Goal: Information Seeking & Learning: Learn about a topic

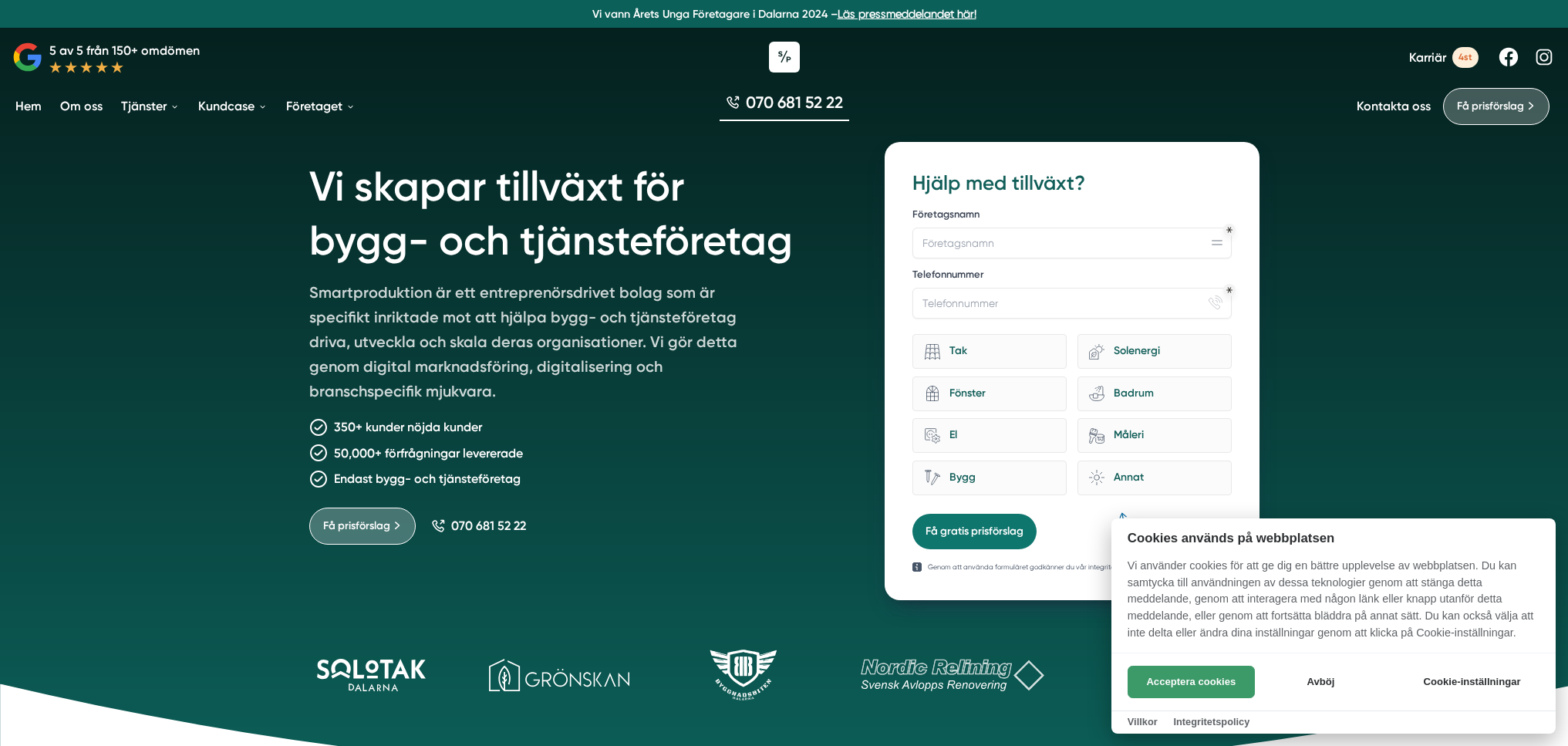
click at [1219, 680] on button "Acceptera cookies" at bounding box center [1192, 682] width 127 height 32
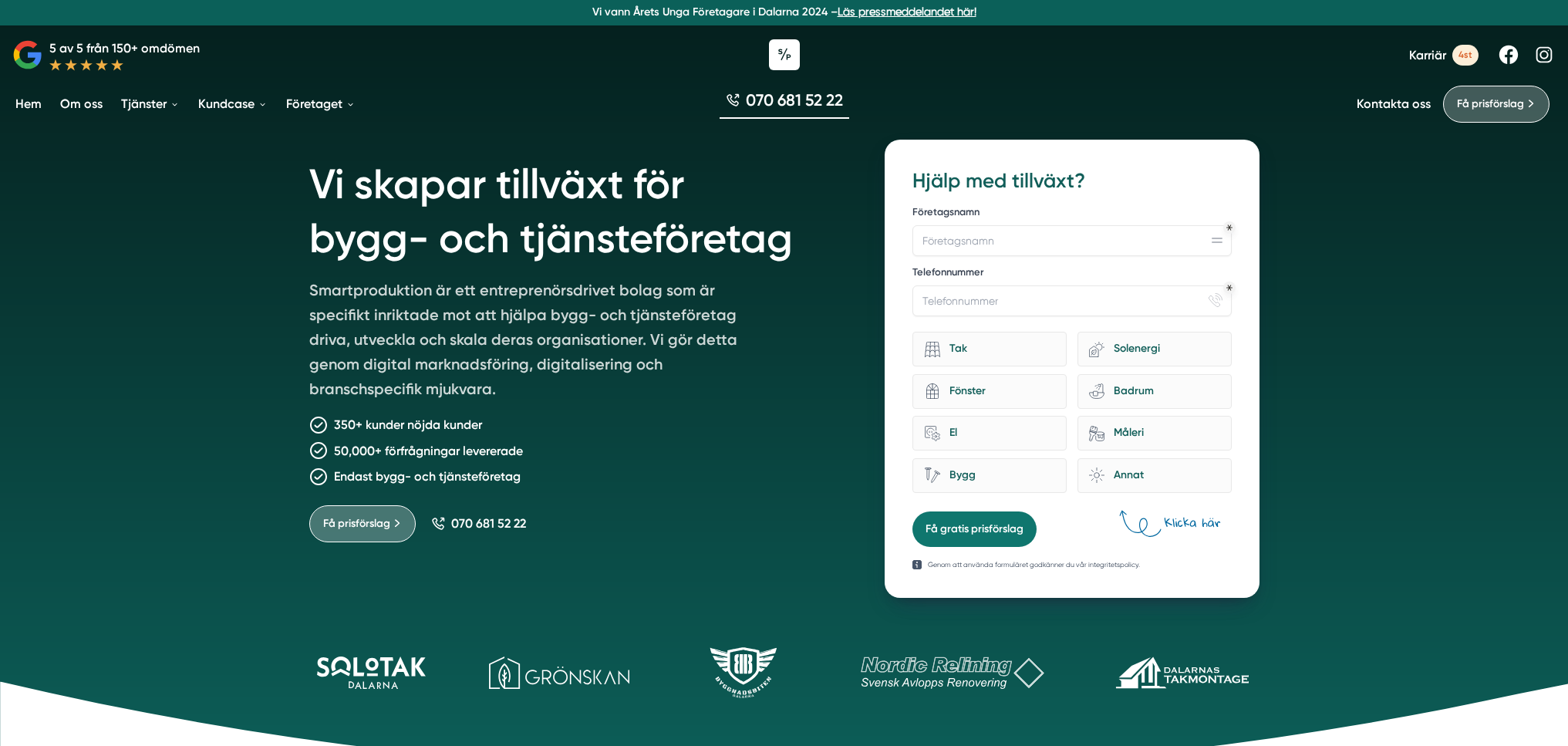
scroll to position [3, 0]
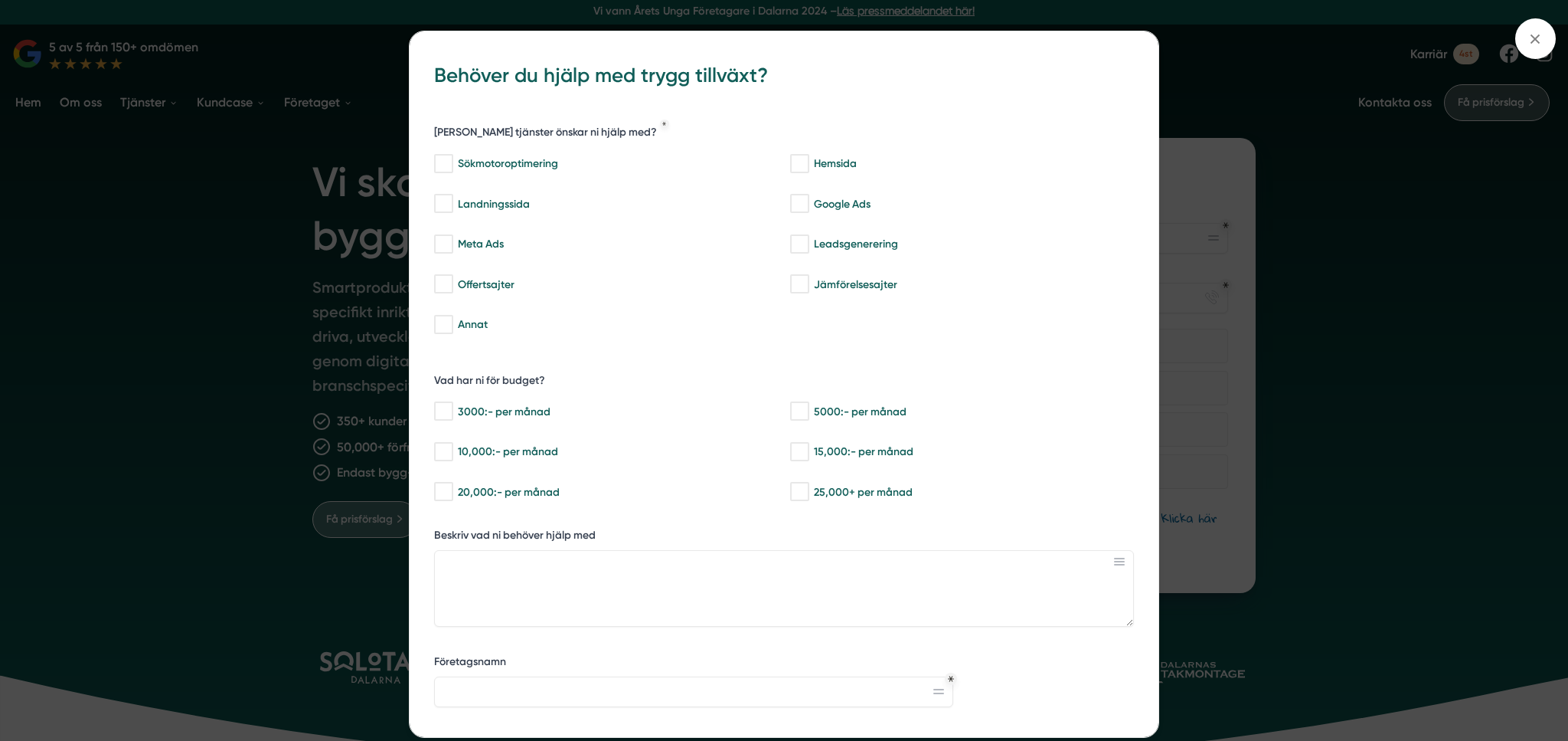
click at [1438, 222] on div "bbc9b822-b2c6-488a-ab3e-9a2d59e49c7c Behöver du hjälp med trygg tillväxt? Vilka…" at bounding box center [784, 370] width 1568 height 741
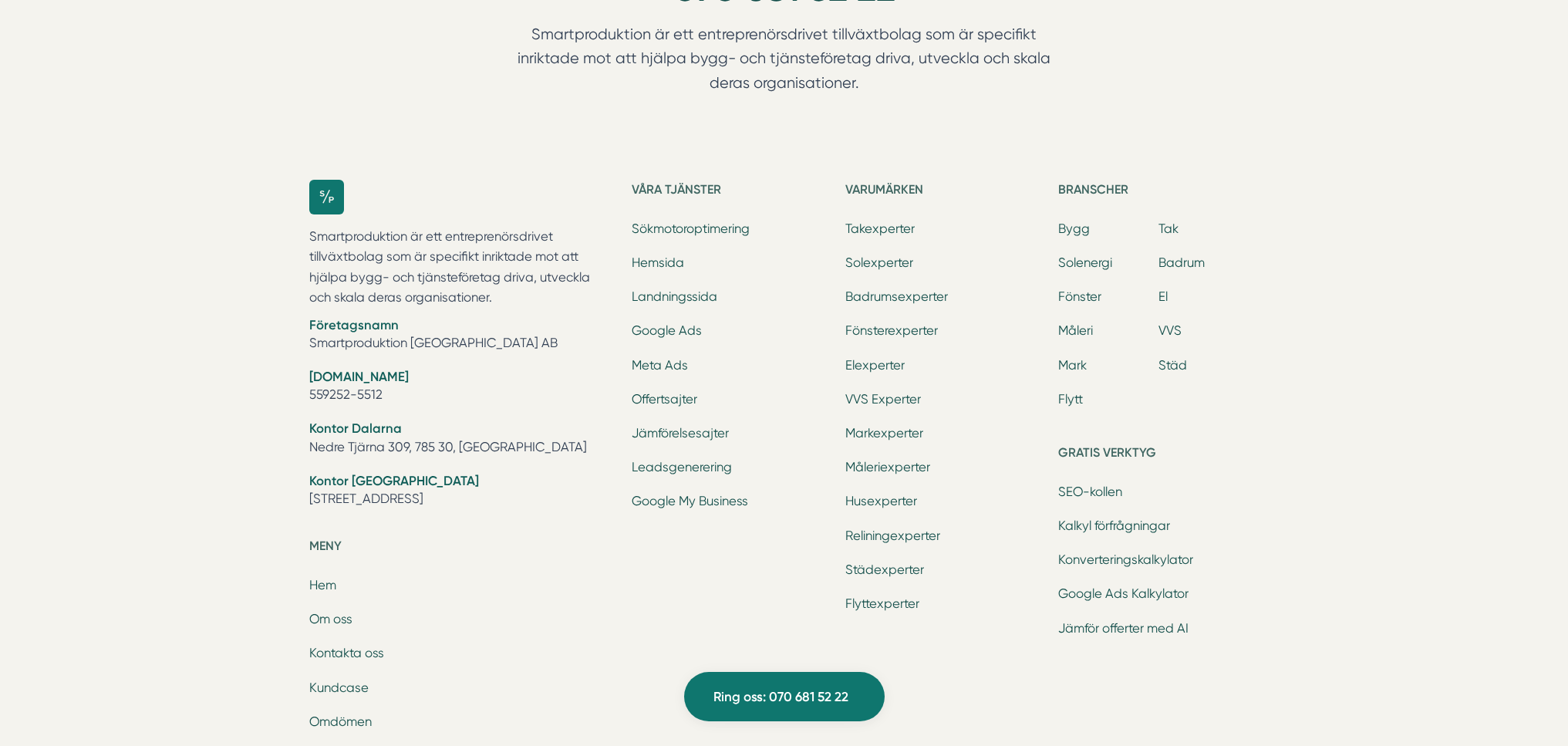
scroll to position [4868, 0]
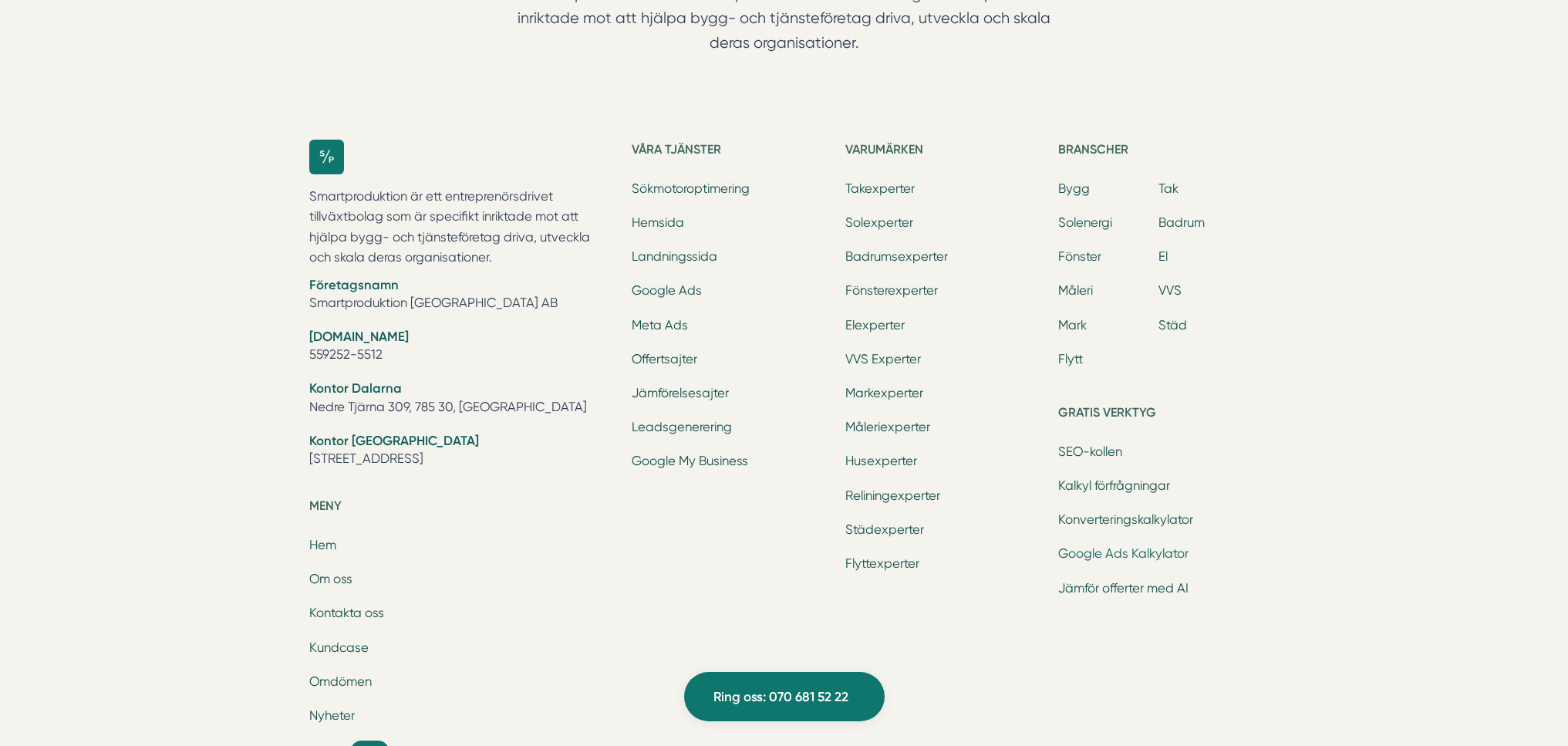
click at [1111, 551] on link "Google Ads Kalkylator" at bounding box center [1123, 553] width 130 height 14
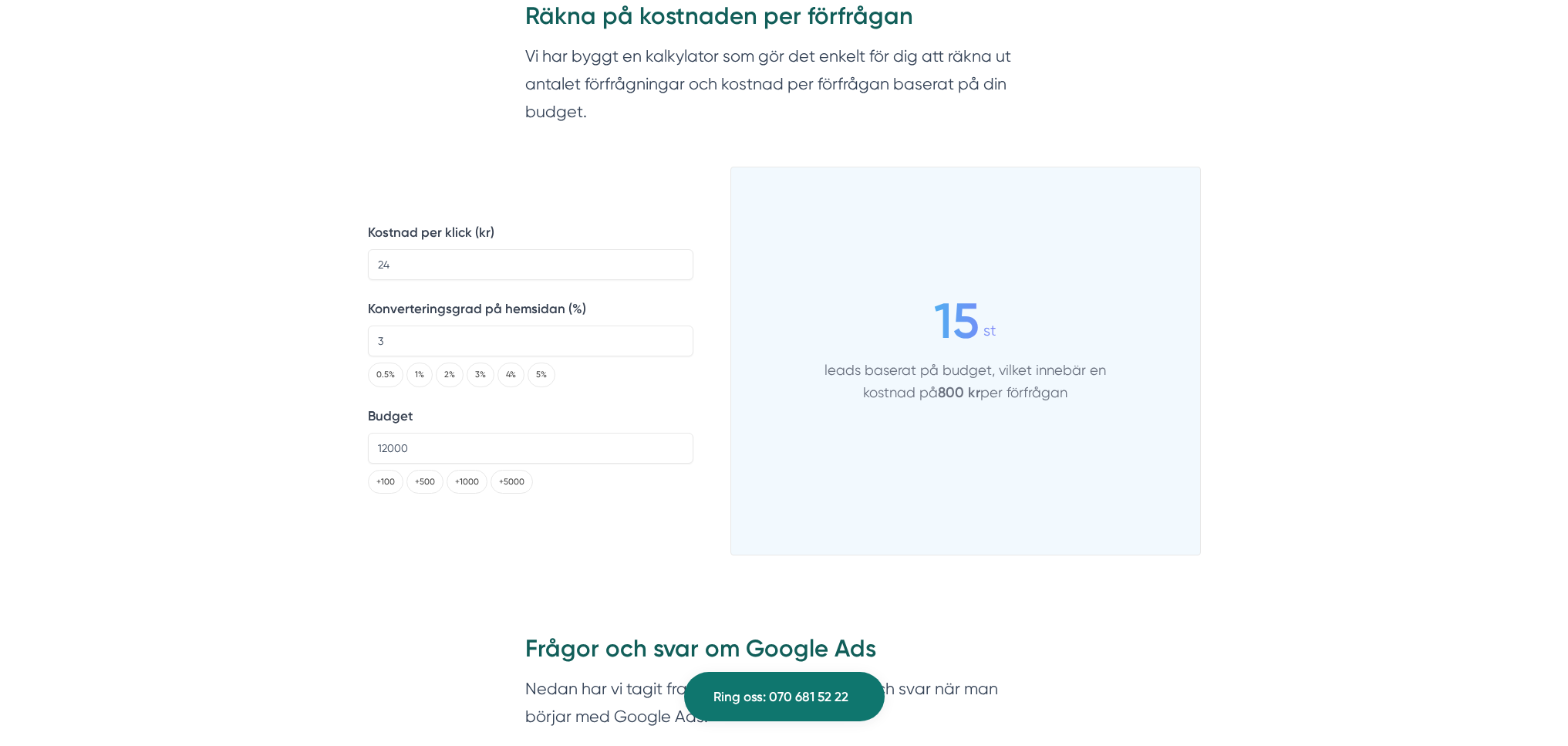
scroll to position [1861, 0]
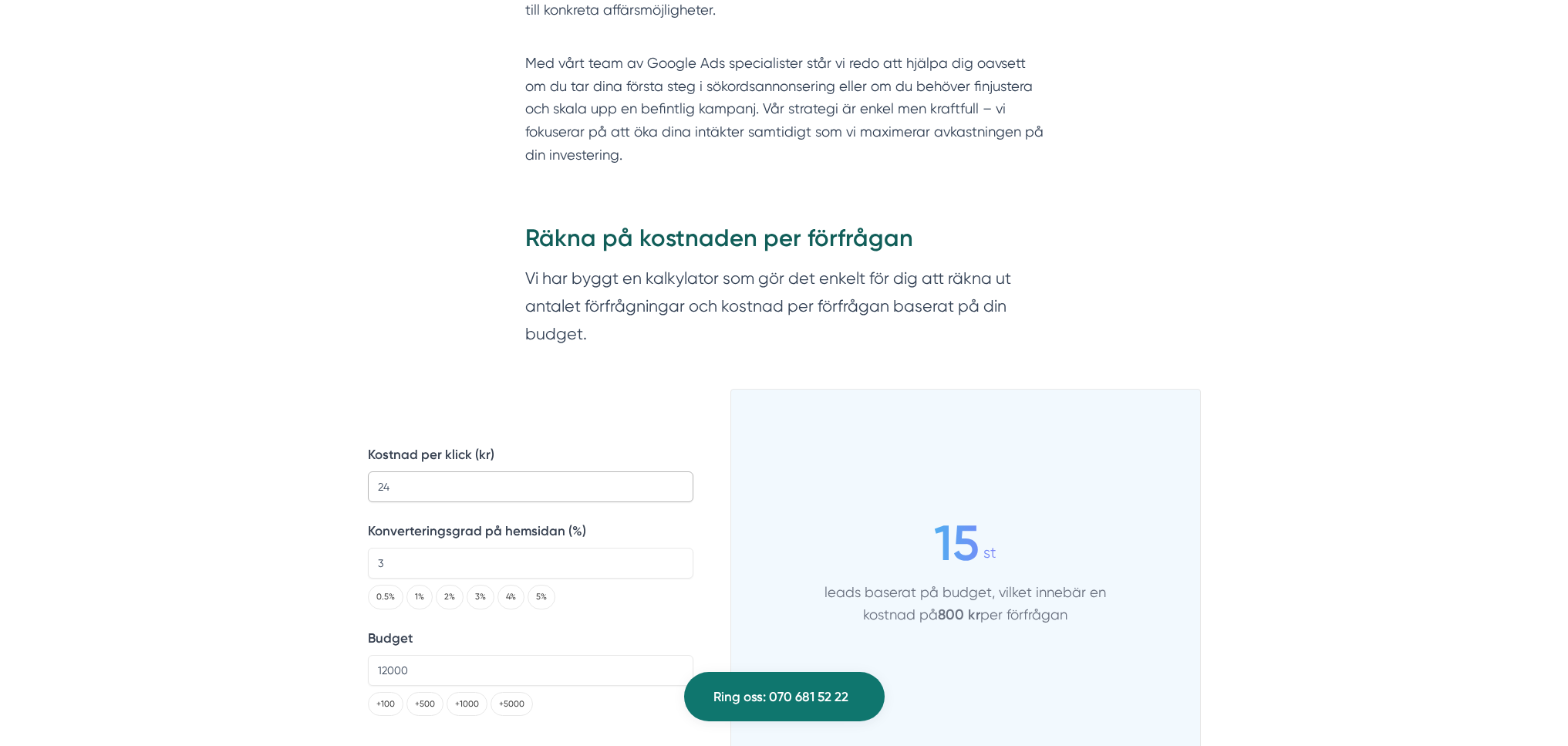
click at [487, 495] on input "24" at bounding box center [530, 487] width 326 height 30
drag, startPoint x: 554, startPoint y: 297, endPoint x: 935, endPoint y: 304, distance: 381.1
click at [924, 302] on section "Vi har byggt en kalkylator som gör det enkelt för dig att räkna ut antalet förf…" at bounding box center [784, 309] width 518 height 89
drag, startPoint x: 697, startPoint y: 284, endPoint x: 932, endPoint y: 257, distance: 236.5
click at [879, 260] on div "Räkna på kostnaden per förfrågan Vi har byggt en kalkylator som gör det enkelt …" at bounding box center [784, 288] width 518 height 133
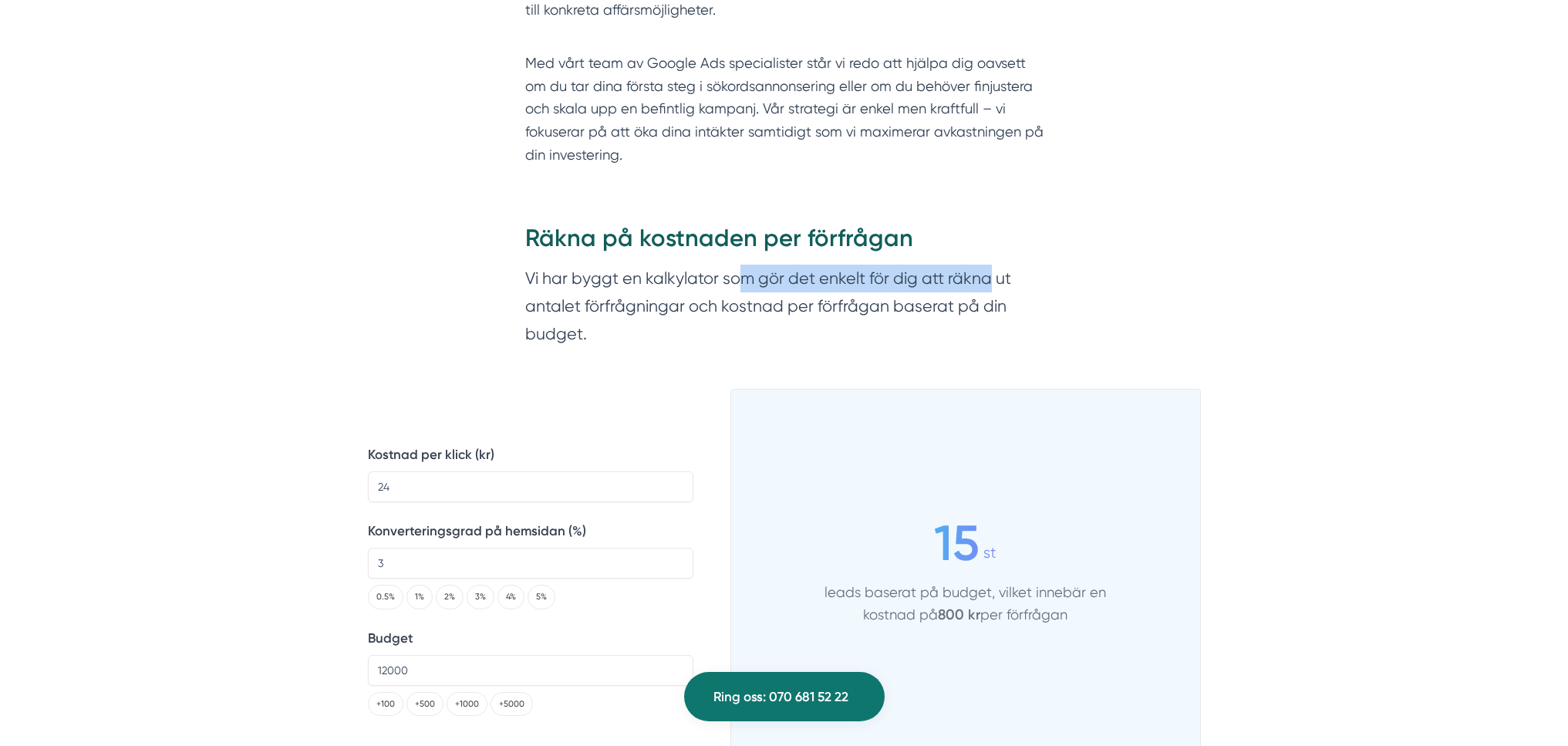
drag, startPoint x: 989, startPoint y: 273, endPoint x: 707, endPoint y: 264, distance: 282.1
click at [728, 264] on section "Vi har byggt en kalkylator som gör det enkelt för dig att räkna ut antalet förf…" at bounding box center [784, 309] width 518 height 89
click at [638, 293] on section "Vi har byggt en kalkylator som gör det enkelt för dig att räkna ut antalet förf…" at bounding box center [784, 309] width 518 height 89
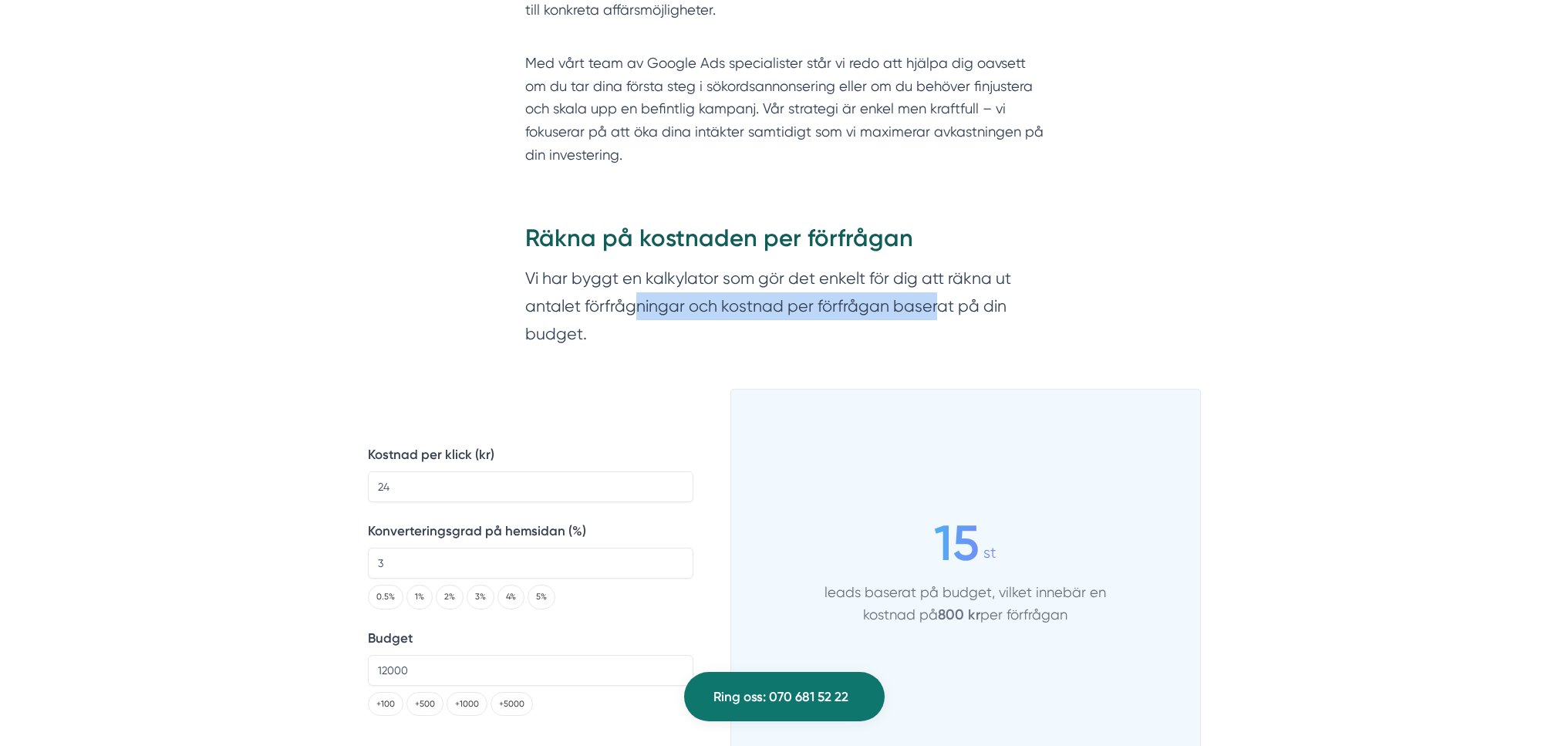
drag, startPoint x: 634, startPoint y: 305, endPoint x: 994, endPoint y: 312, distance: 360.1
click at [964, 310] on section "Vi har byggt en kalkylator som gör det enkelt för dig att räkna ut antalet förf…" at bounding box center [784, 309] width 518 height 89
click at [994, 312] on section "Vi har byggt en kalkylator som gör det enkelt för dig att räkna ut antalet förf…" at bounding box center [784, 309] width 518 height 89
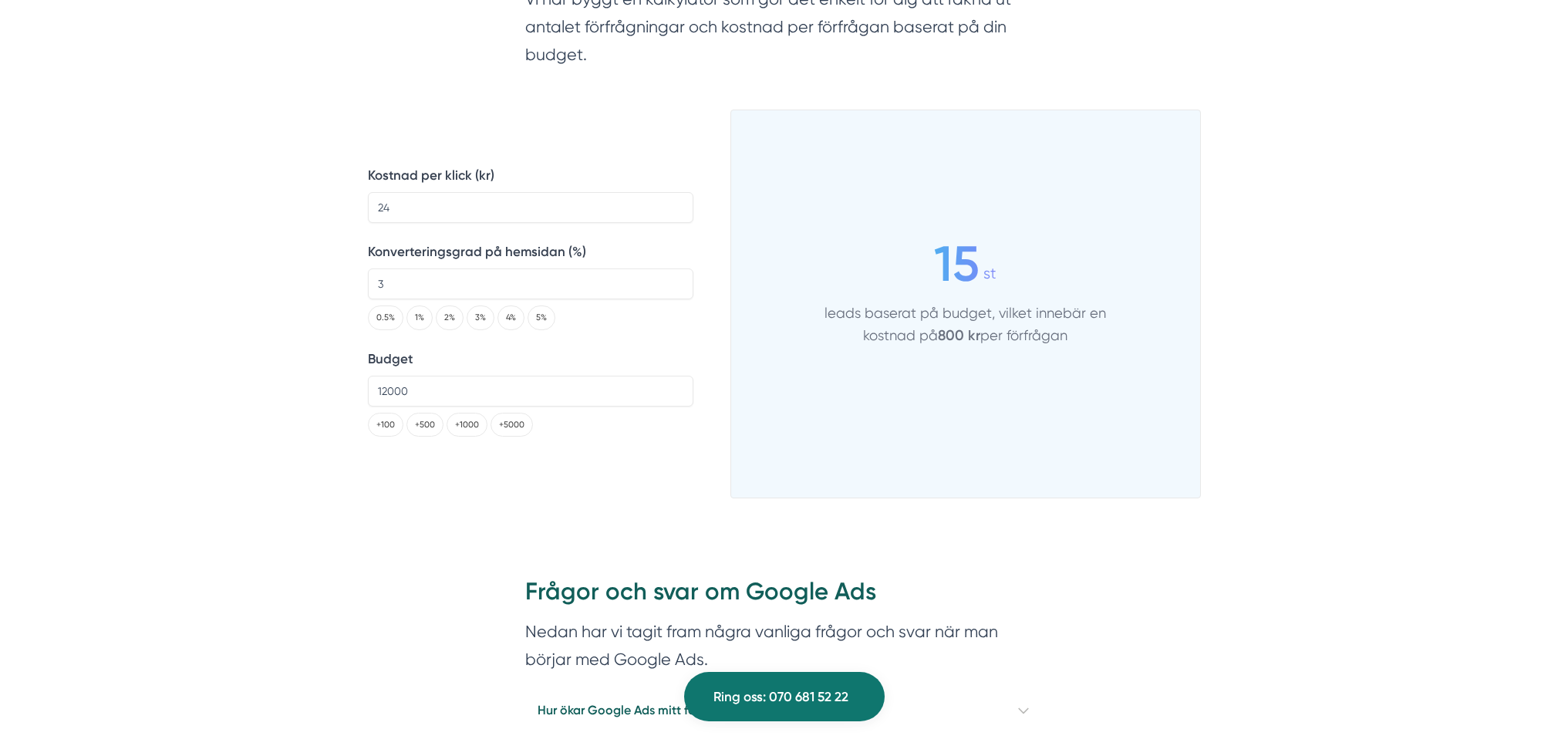
scroll to position [2151, 0]
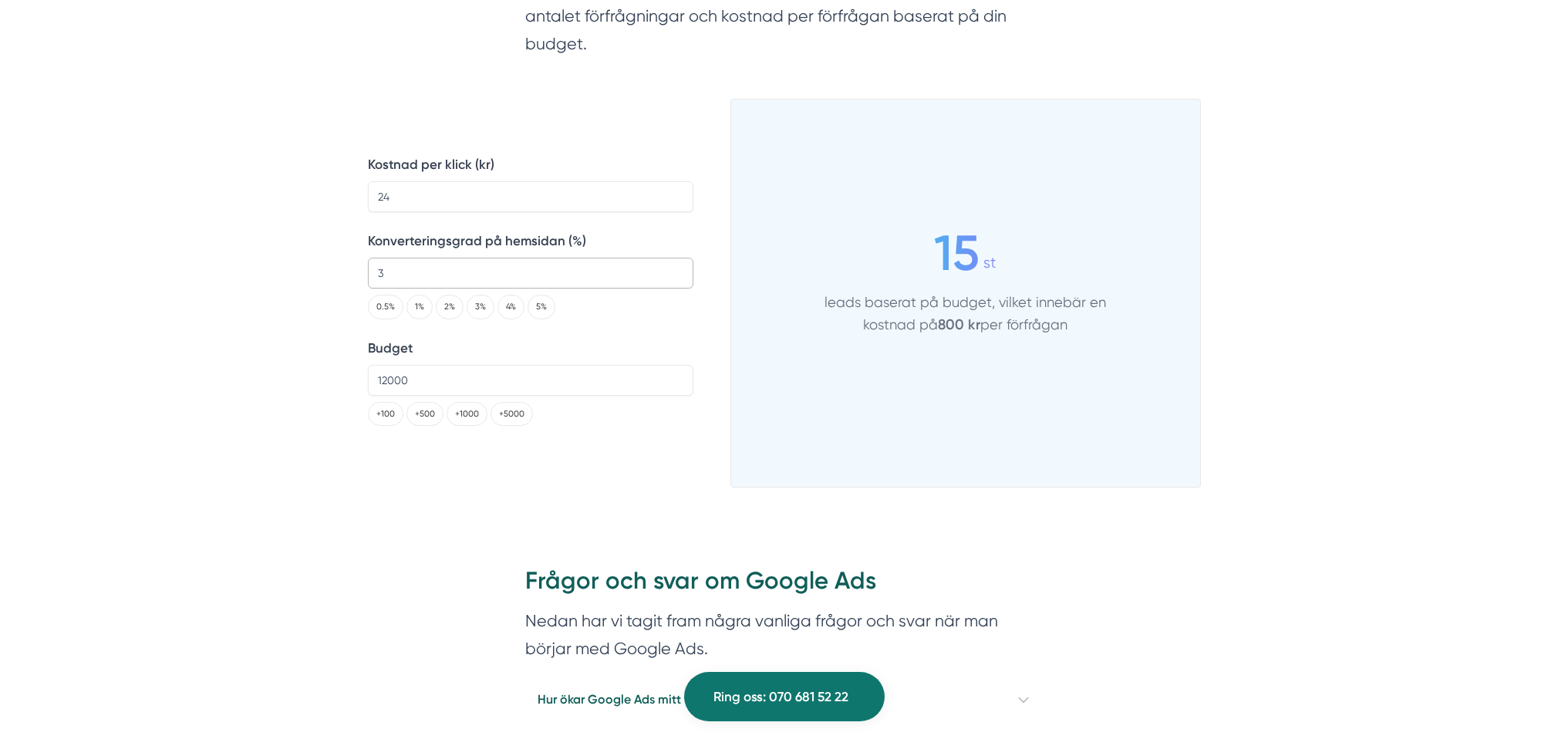
click at [518, 269] on input "3" at bounding box center [530, 273] width 326 height 30
drag, startPoint x: 508, startPoint y: 267, endPoint x: 289, endPoint y: 241, distance: 220.5
click at [291, 241] on div "Skriven av Victor Blomberg 5 av 5 från 150+ omdömen Google Ads kan hjälpa bygg-…" at bounding box center [783, 419] width 1531 height 3555
drag, startPoint x: 408, startPoint y: 273, endPoint x: 351, endPoint y: 269, distance: 57.1
click at [351, 269] on div "Skriven av Victor Blomberg 5 av 5 från 150+ omdömen Google Ads kan hjälpa bygg-…" at bounding box center [783, 419] width 1531 height 3555
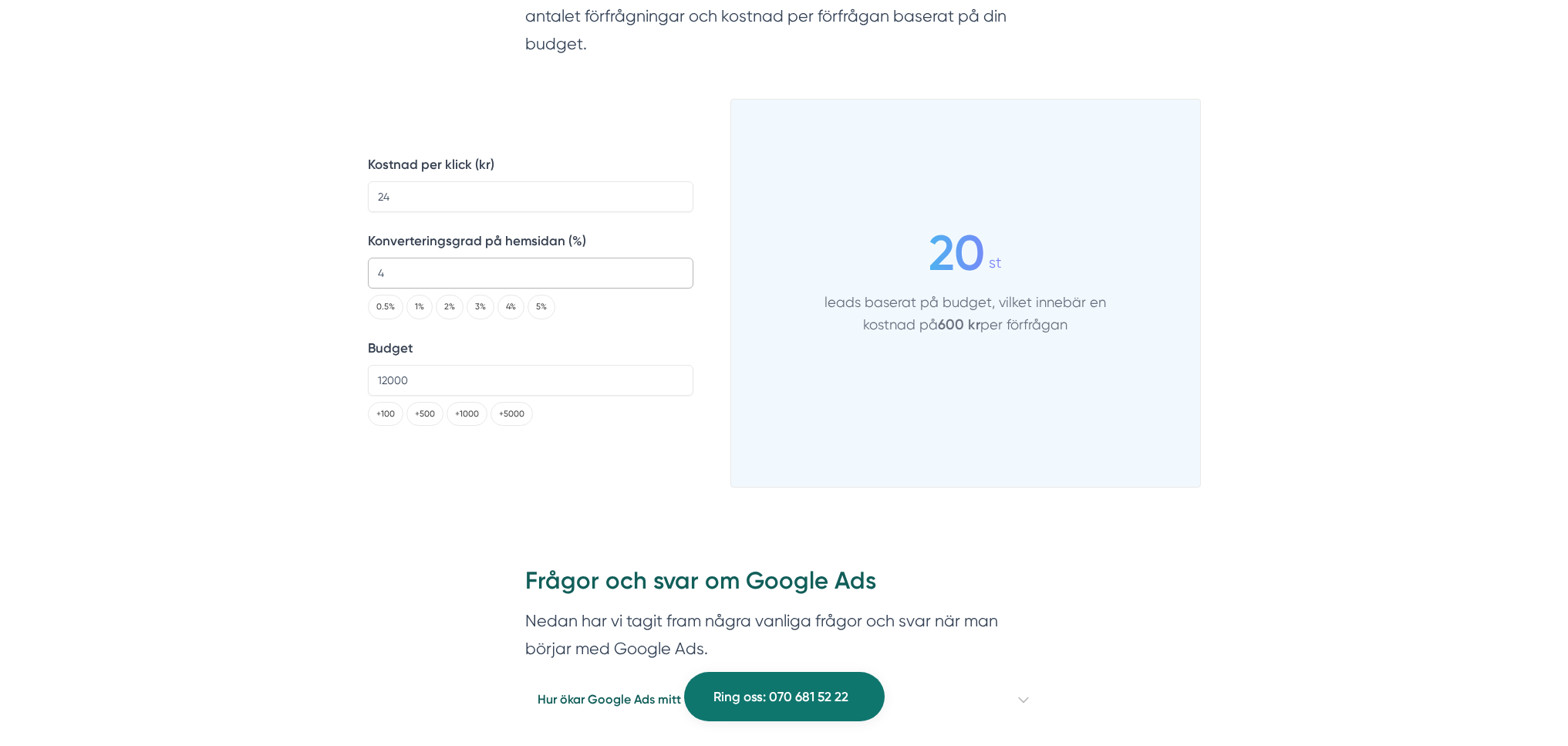
type input "4"
drag, startPoint x: 307, startPoint y: 277, endPoint x: 424, endPoint y: 280, distance: 117.0
click at [308, 277] on div "Skriven av Victor Blomberg 5 av 5 från 150+ omdömen Google Ads kan hjälpa bygg-…" at bounding box center [783, 419] width 1531 height 3555
drag, startPoint x: 452, startPoint y: 198, endPoint x: 242, endPoint y: 190, distance: 210.2
click at [246, 190] on div "Skriven av Victor Blomberg 5 av 5 från 150+ omdömen Google Ads kan hjälpa bygg-…" at bounding box center [783, 419] width 1531 height 3555
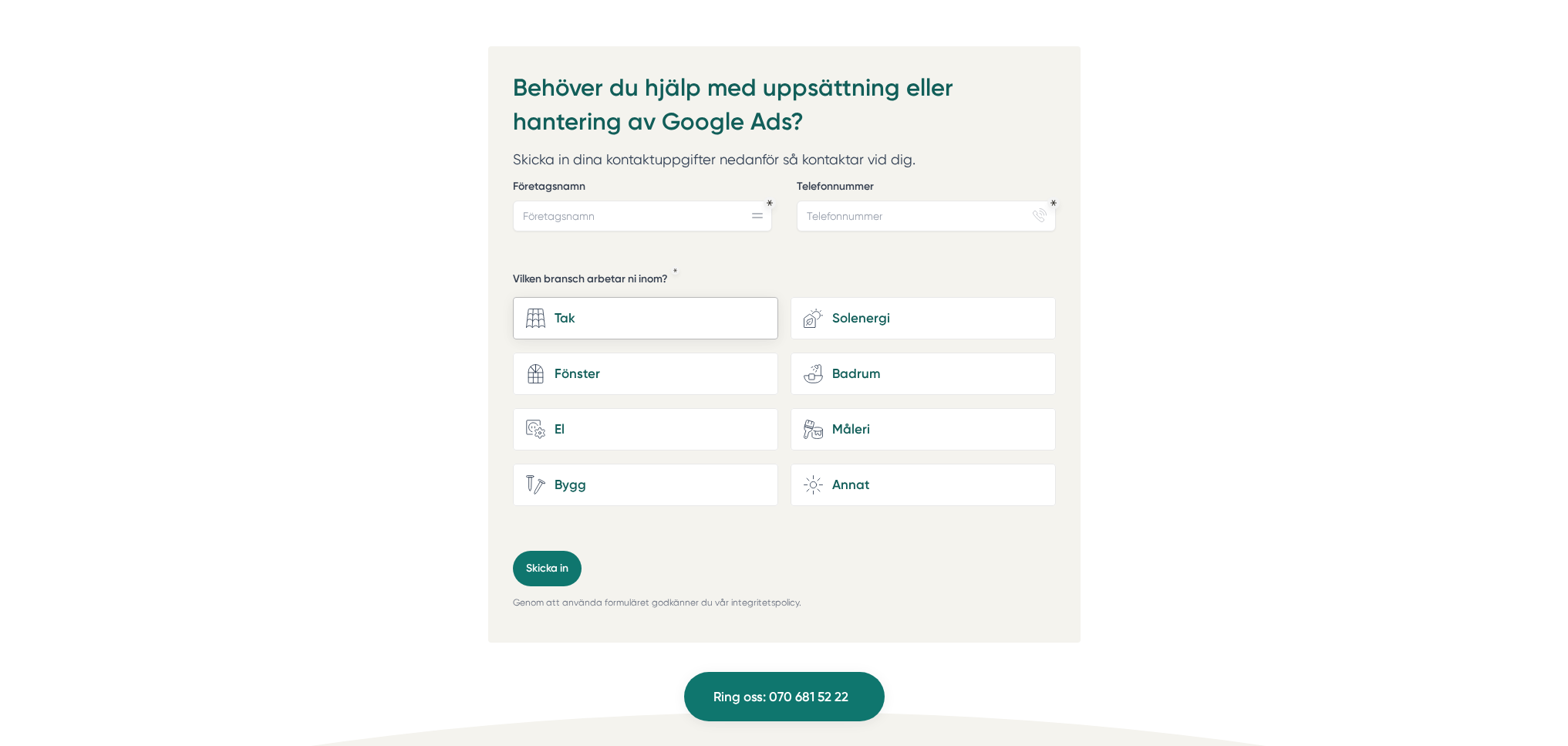
scroll to position [3719, 0]
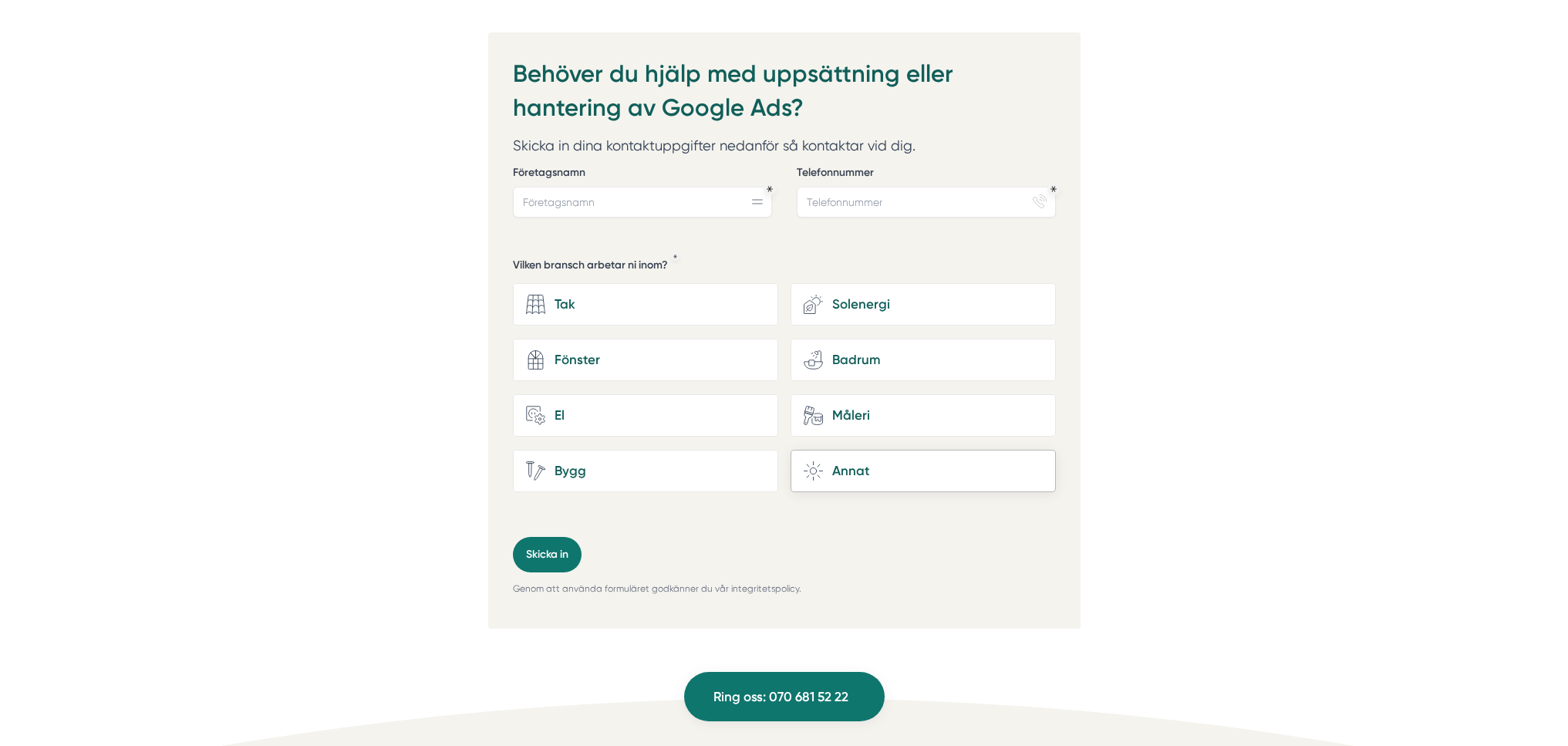
type input "50"
click at [849, 473] on div "Annat" at bounding box center [932, 471] width 220 height 21
click at [0, 0] on input "brightness Annat" at bounding box center [0, 0] width 0 height 0
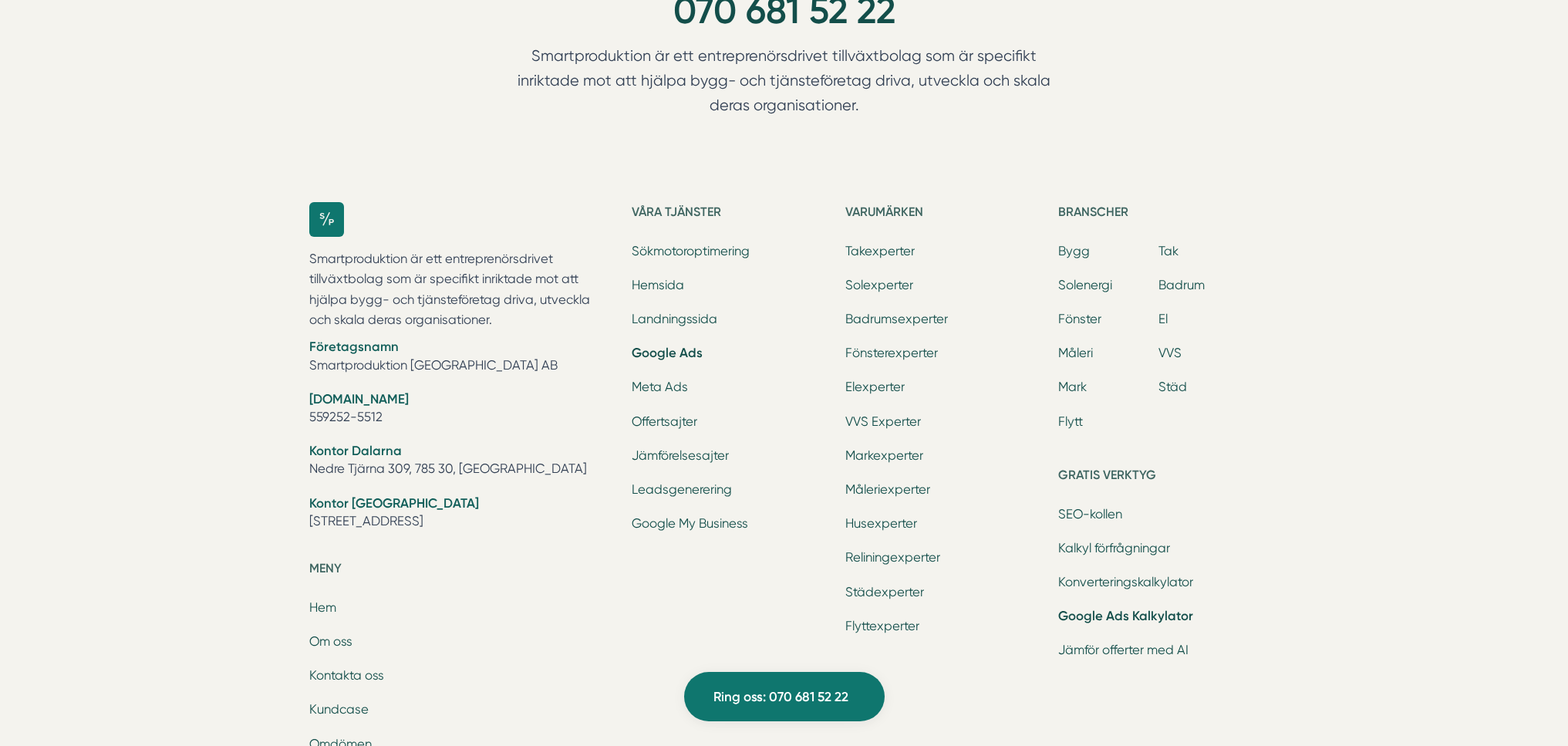
scroll to position [4567, 0]
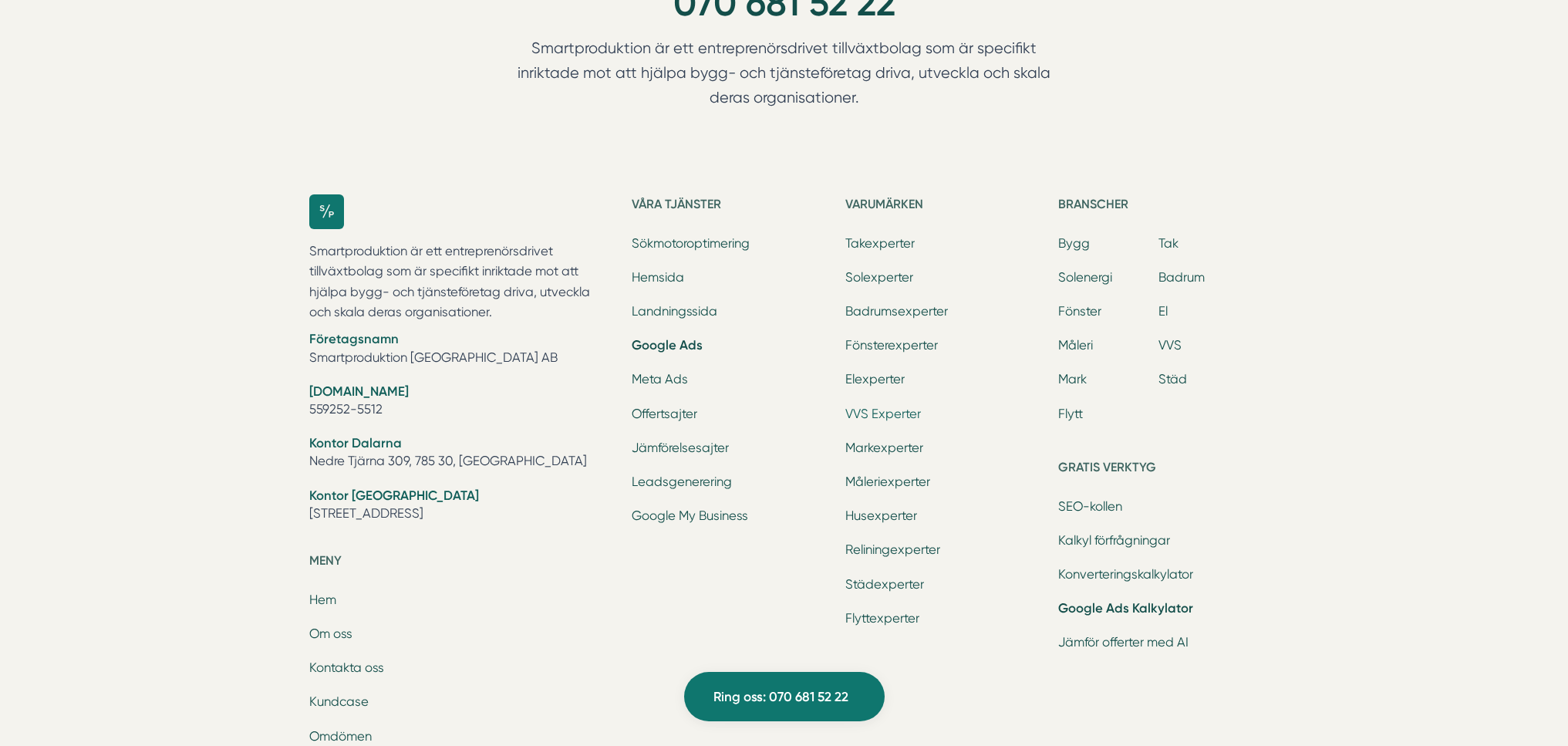
click at [898, 409] on link "VVS Experter" at bounding box center [884, 413] width 76 height 14
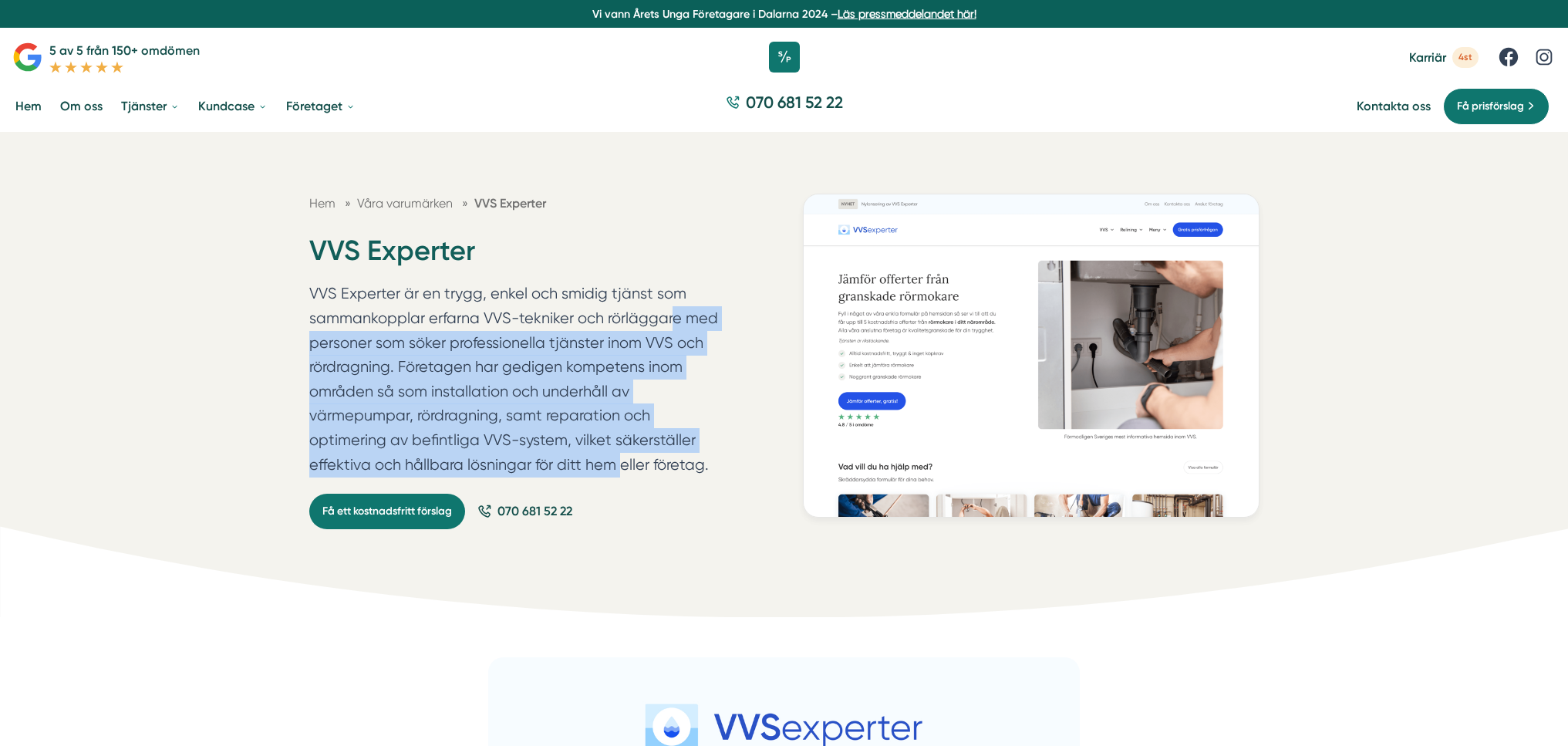
drag, startPoint x: 490, startPoint y: 330, endPoint x: 455, endPoint y: 459, distance: 133.7
click at [455, 459] on p "VVS Experter är en trygg, enkel och smidig tjänst som sammankopplar erfarna VVS…" at bounding box center [520, 382] width 420 height 202
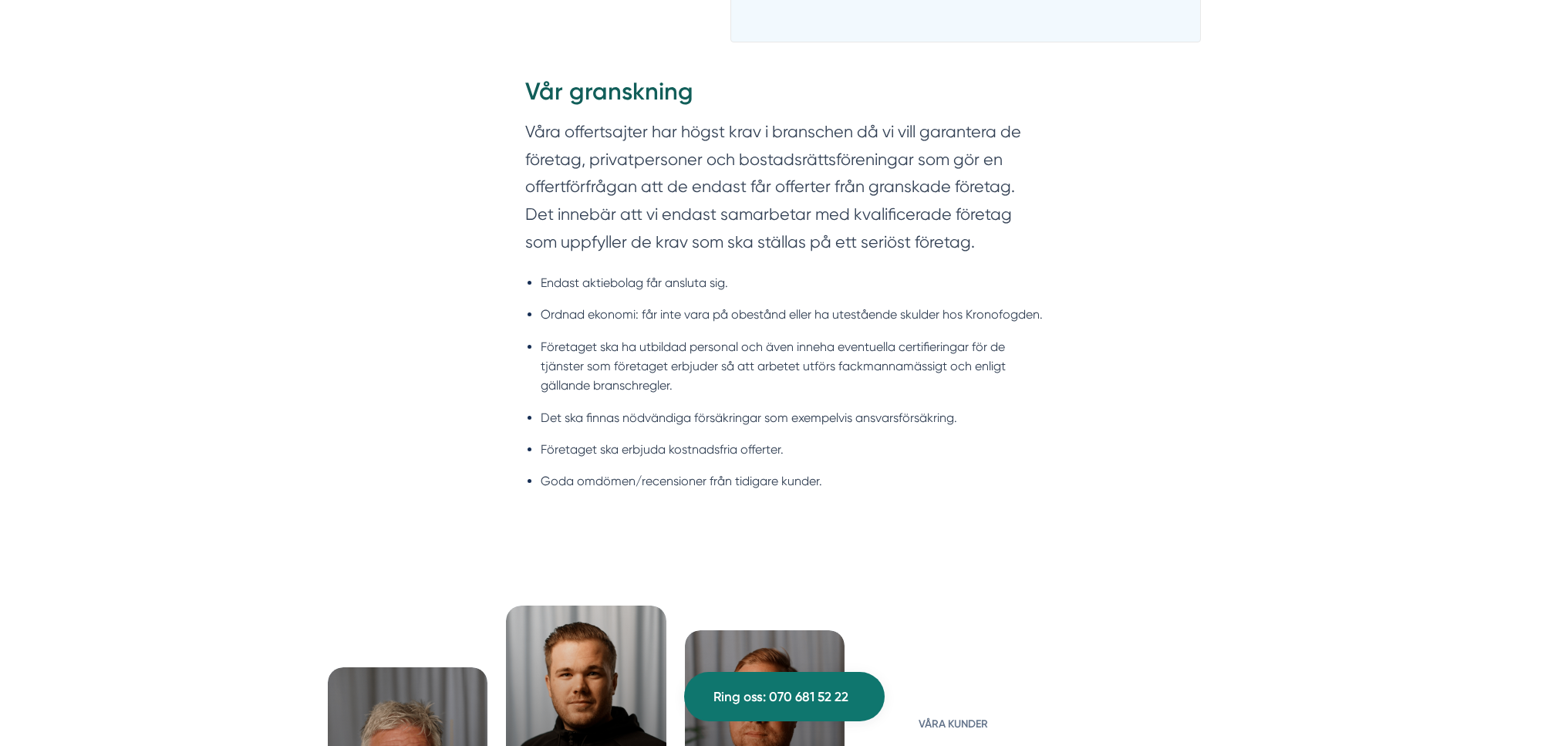
scroll to position [1689, 0]
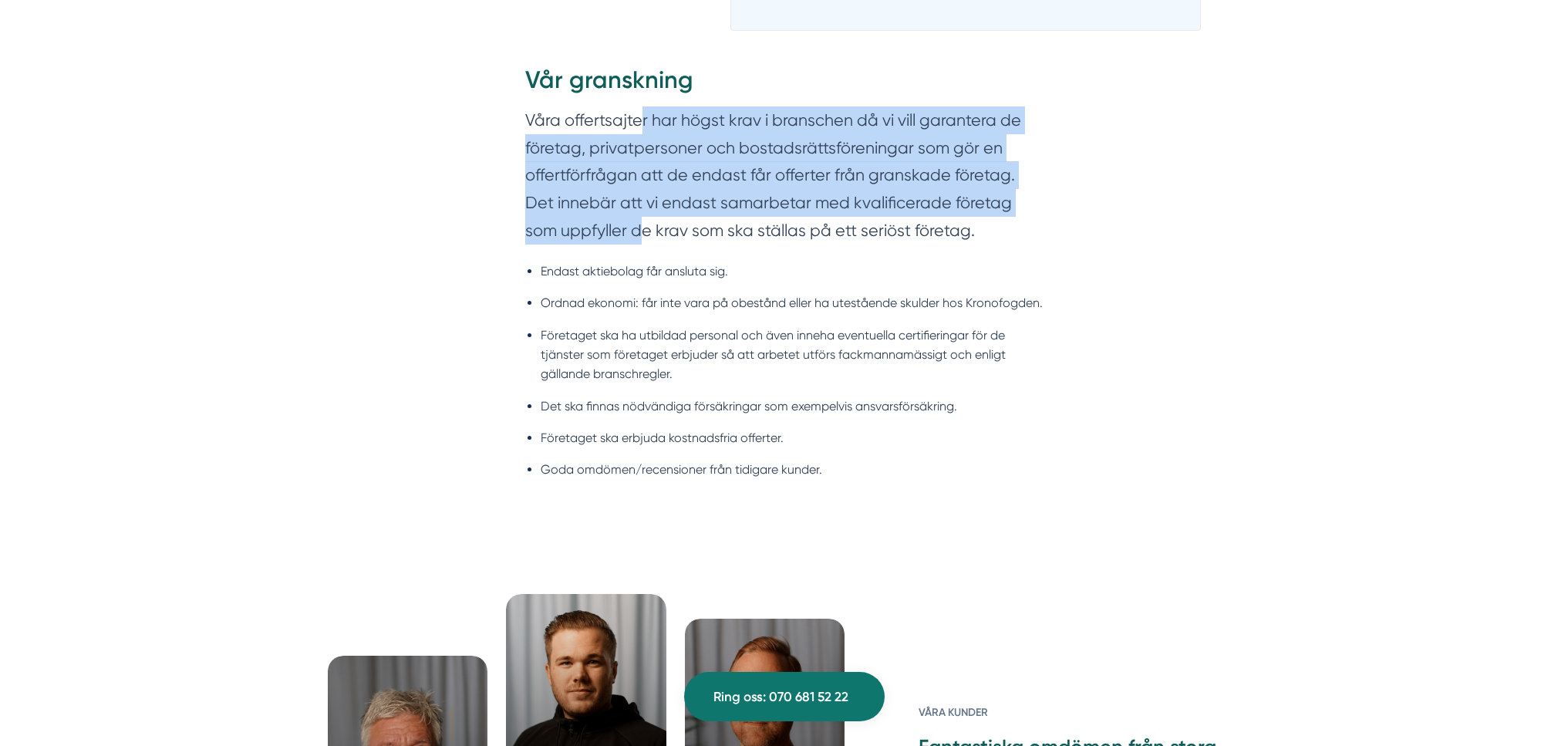
drag, startPoint x: 641, startPoint y: 133, endPoint x: 637, endPoint y: 230, distance: 97.1
click at [637, 230] on section "Våra offertsajter har högst krav i branschen då vi vill garantera de företag, p…" at bounding box center [784, 179] width 518 height 145
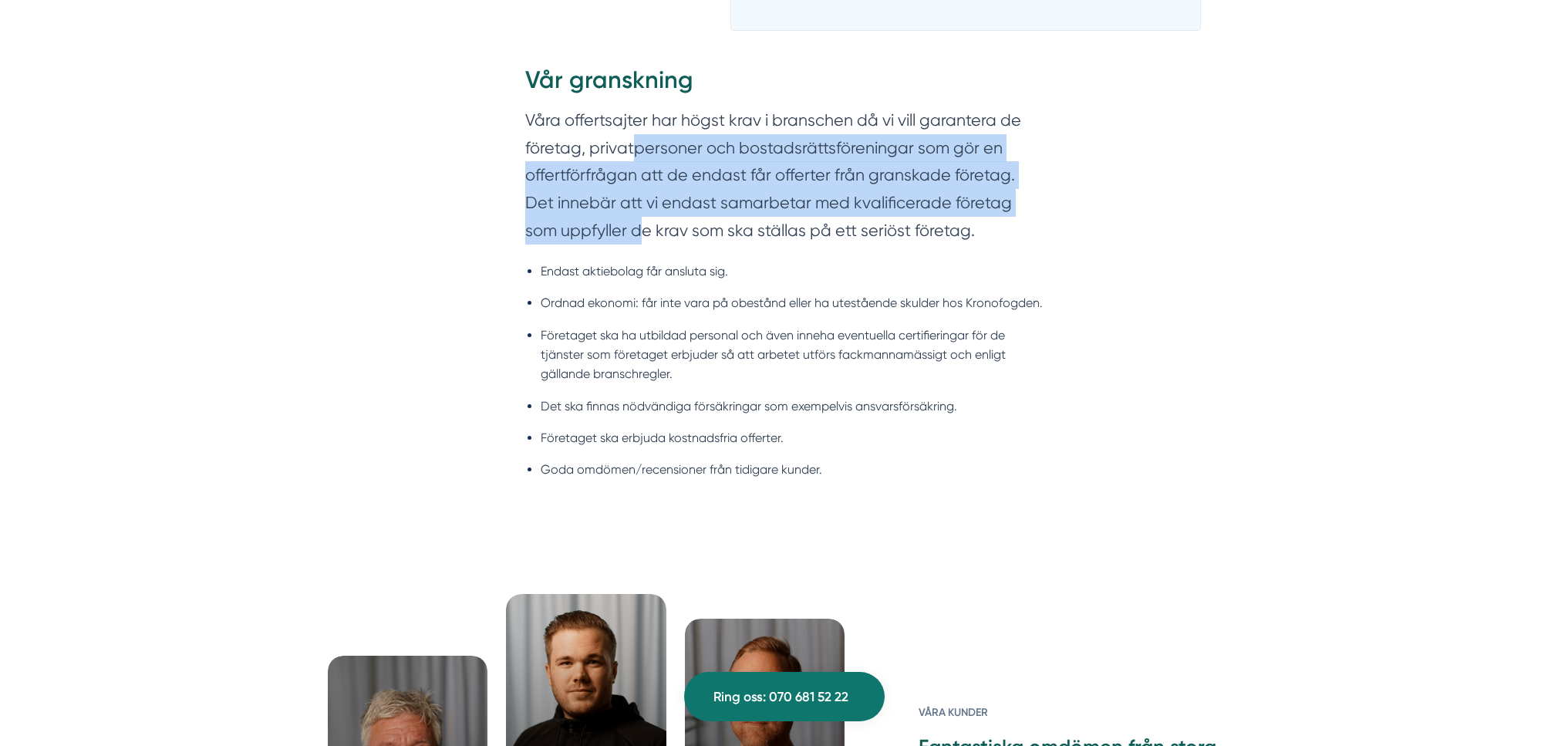
drag, startPoint x: 637, startPoint y: 230, endPoint x: 637, endPoint y: 139, distance: 91.0
click at [638, 142] on section "Våra offertsajter har högst krav i branschen då vi vill garantera de företag, p…" at bounding box center [784, 179] width 518 height 145
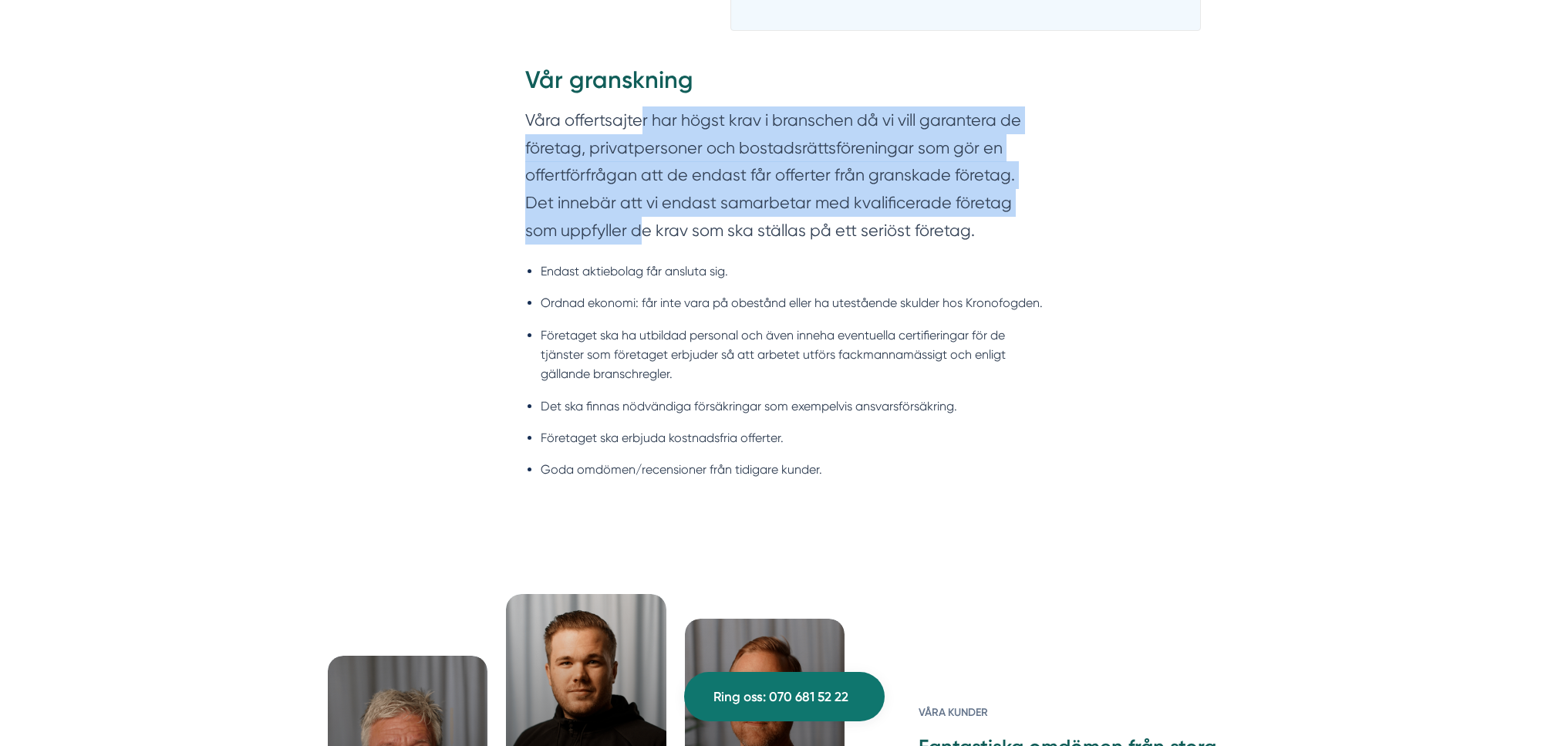
drag, startPoint x: 637, startPoint y: 125, endPoint x: 641, endPoint y: 235, distance: 110.1
click at [641, 235] on section "Våra offertsajter har högst krav i branschen då vi vill garantera de företag, p…" at bounding box center [784, 179] width 518 height 145
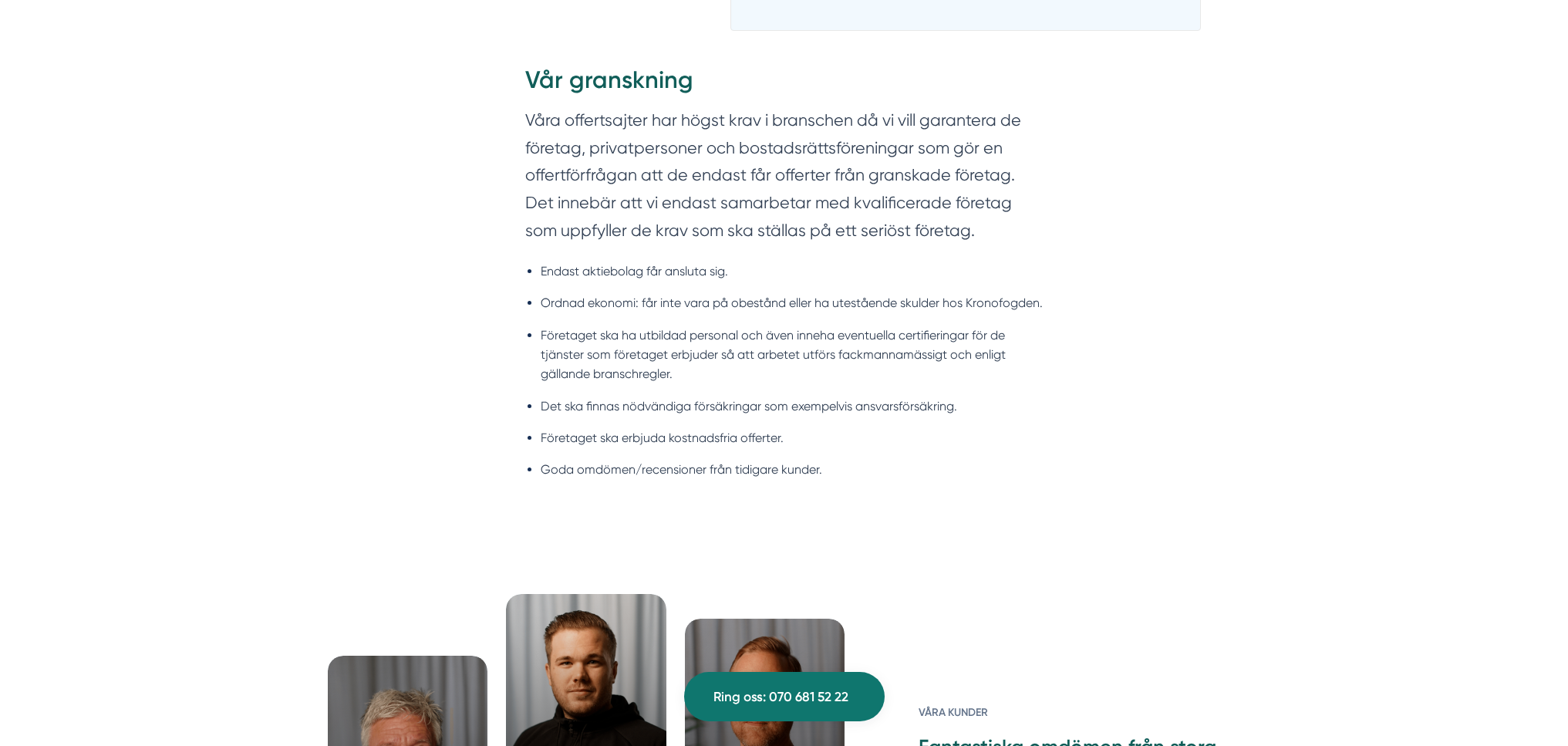
click at [641, 234] on section "Våra offertsajter har högst krav i branschen då vi vill garantera de företag, p…" at bounding box center [784, 179] width 518 height 145
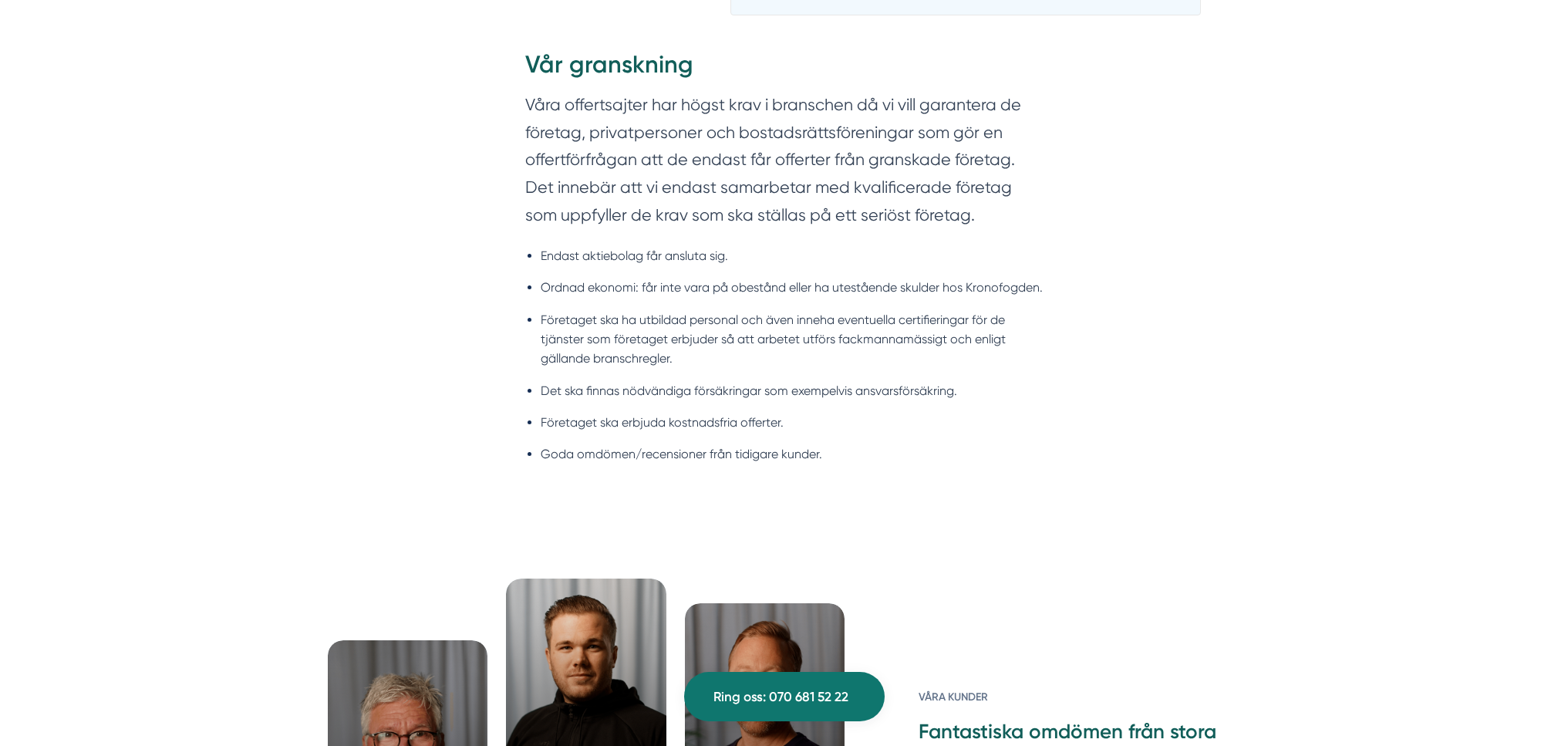
scroll to position [1705, 0]
drag, startPoint x: 577, startPoint y: 291, endPoint x: 968, endPoint y: 293, distance: 391.0
click at [962, 293] on li "Ordnad ekonomi: får inte vara på obestånd eller ha utestående skulder hos Krono…" at bounding box center [792, 286] width 503 height 19
drag, startPoint x: 970, startPoint y: 293, endPoint x: 569, endPoint y: 284, distance: 401.1
click at [571, 284] on li "Ordnad ekonomi: får inte vara på obestånd eller ha utestående skulder hos Krono…" at bounding box center [792, 286] width 503 height 19
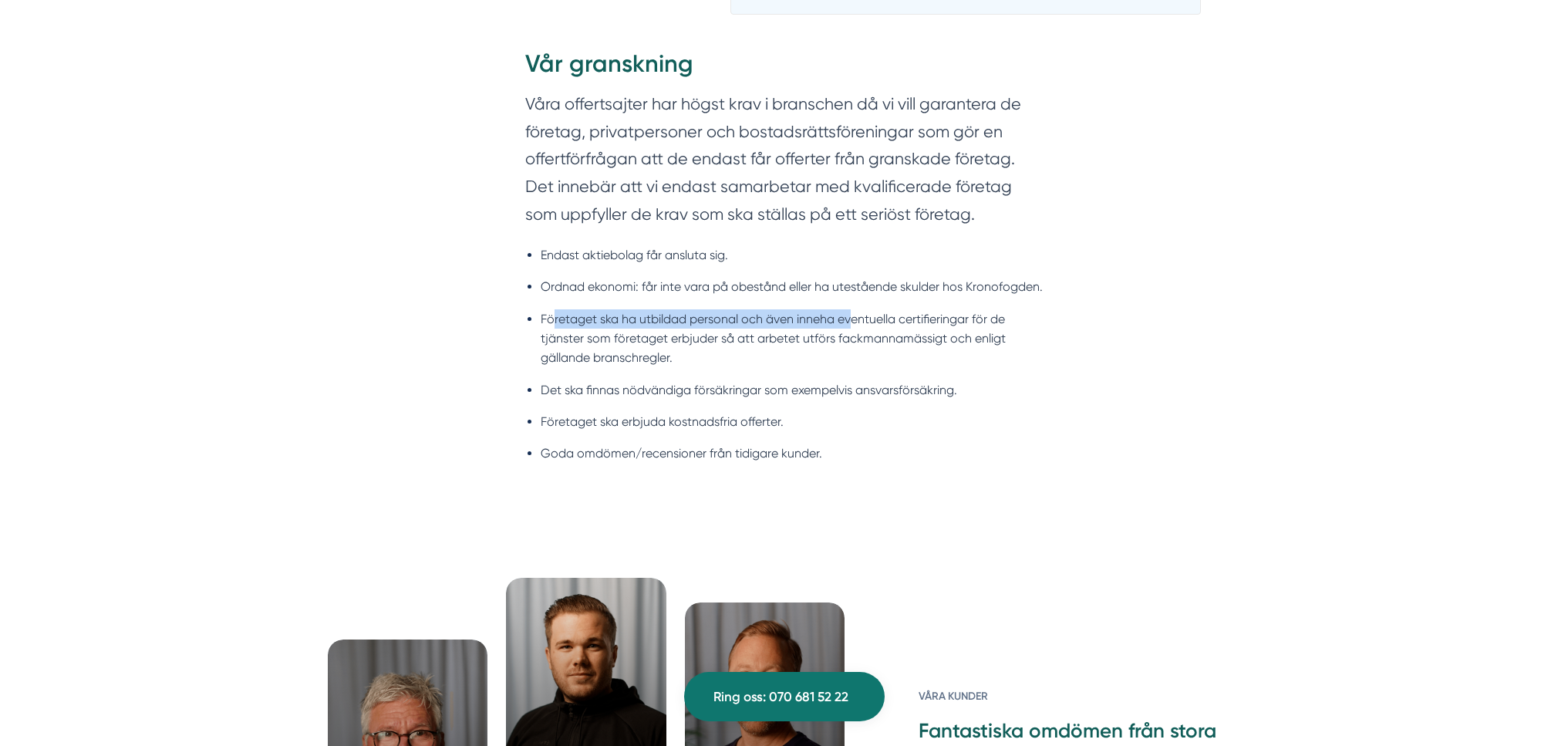
drag, startPoint x: 555, startPoint y: 314, endPoint x: 861, endPoint y: 320, distance: 306.1
click at [854, 319] on li "Företaget ska ha utbildad personal och även inneha eventuella certifieringar fö…" at bounding box center [792, 339] width 503 height 59
drag, startPoint x: 924, startPoint y: 320, endPoint x: 547, endPoint y: 315, distance: 377.0
click at [547, 315] on li "Företaget ska ha utbildad personal och även inneha eventuella certifieringar fö…" at bounding box center [792, 339] width 503 height 59
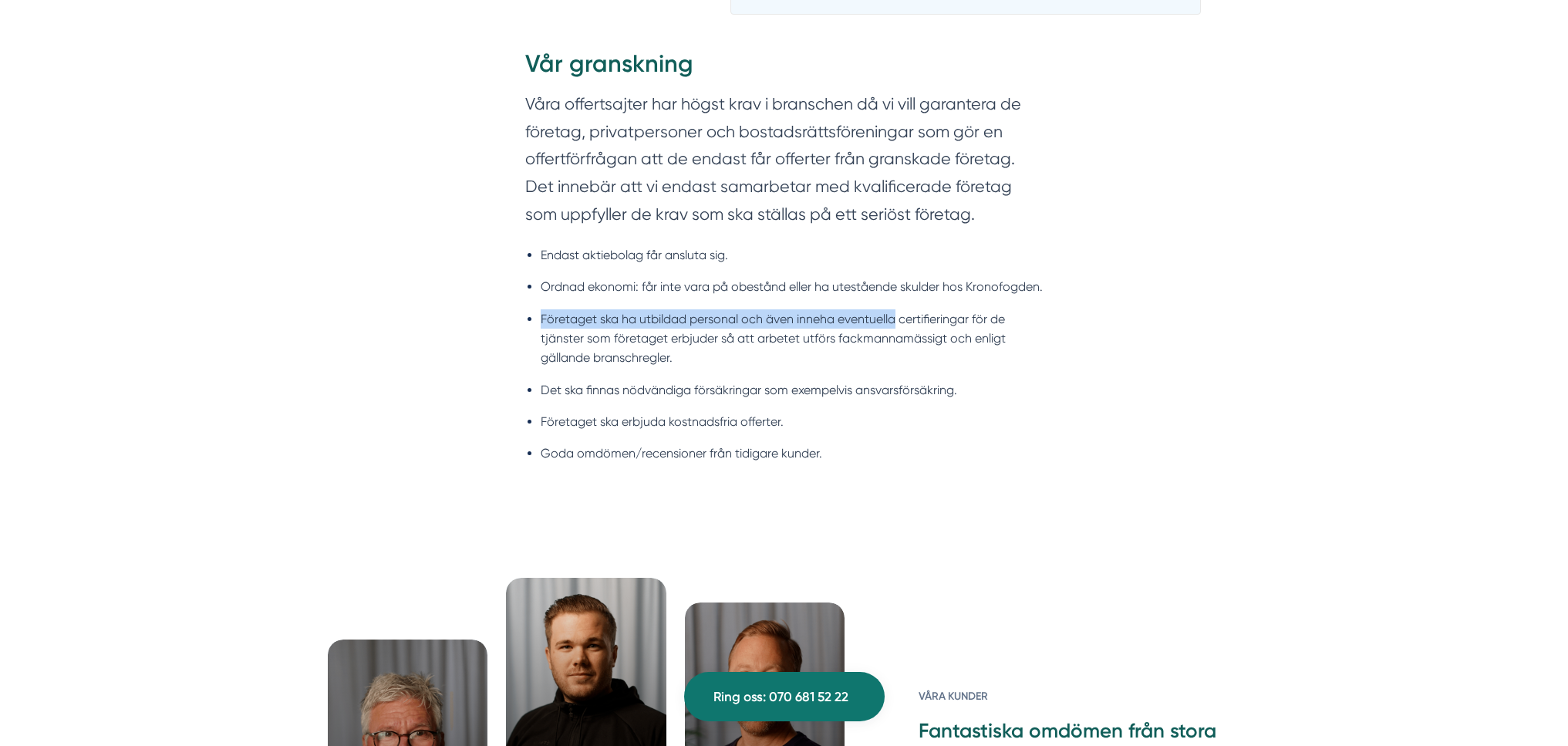
drag, startPoint x: 547, startPoint y: 315, endPoint x: 904, endPoint y: 316, distance: 357.0
click at [902, 316] on li "Företaget ska ha utbildad personal och även inneha eventuella certifieringar fö…" at bounding box center [792, 339] width 503 height 59
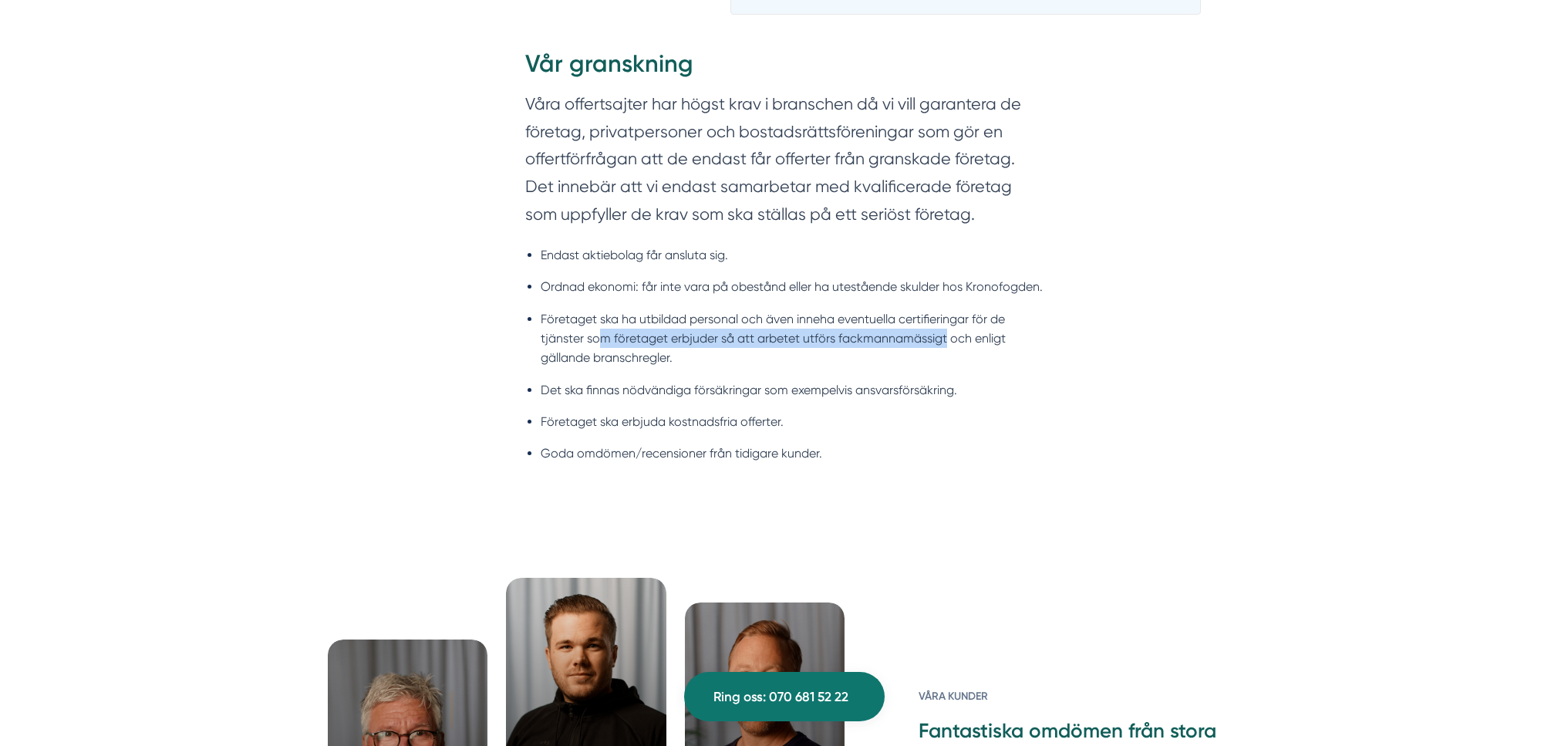
drag, startPoint x: 926, startPoint y: 342, endPoint x: 599, endPoint y: 341, distance: 327.0
click at [599, 342] on li "Företaget ska ha utbildad personal och även inneha eventuella certifieringar fö…" at bounding box center [792, 339] width 503 height 59
drag, startPoint x: 582, startPoint y: 342, endPoint x: 574, endPoint y: 346, distance: 8.9
click at [581, 343] on li "Företaget ska ha utbildad personal och även inneha eventuella certifieringar fö…" at bounding box center [792, 339] width 503 height 59
drag, startPoint x: 558, startPoint y: 362, endPoint x: 600, endPoint y: 367, distance: 42.3
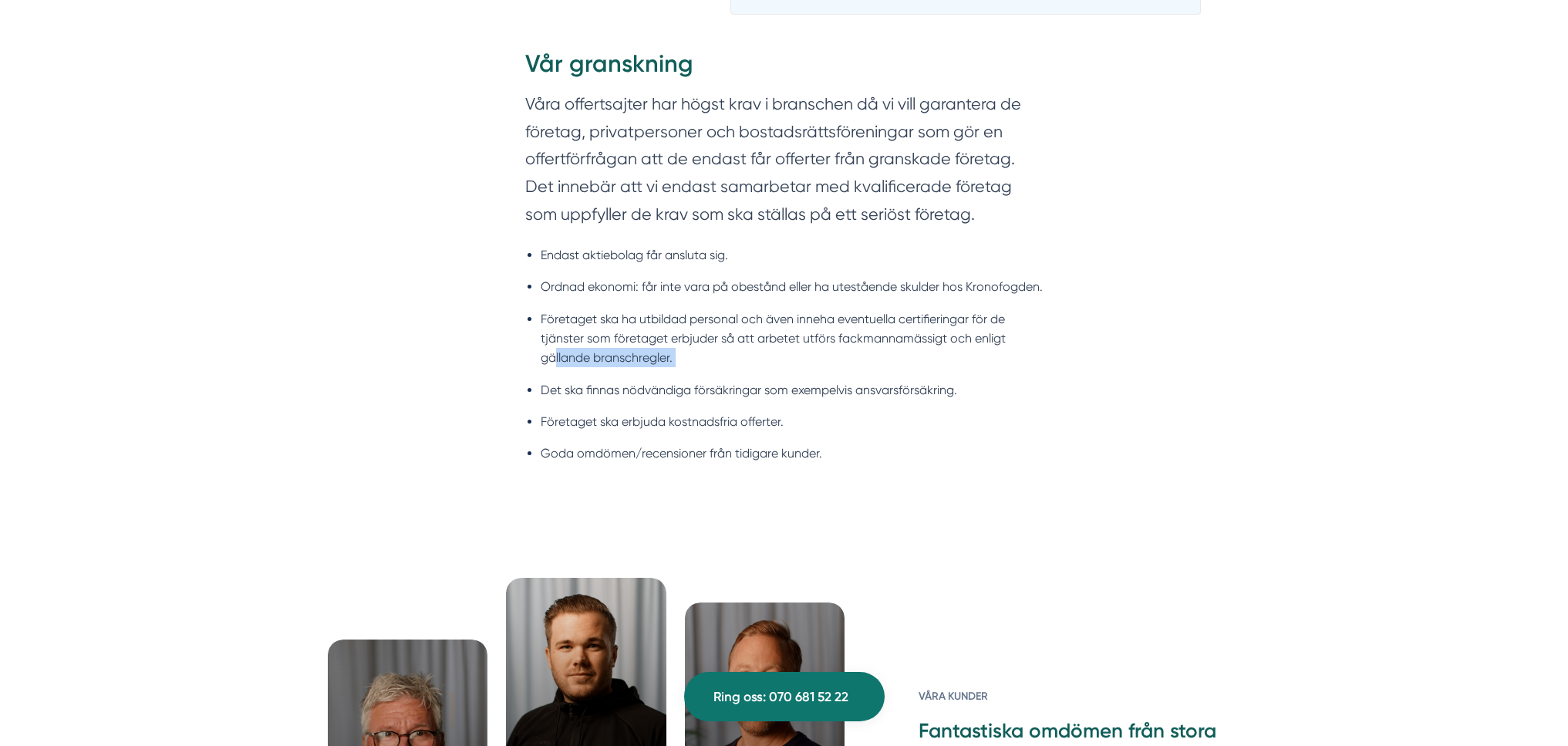
click at [603, 368] on li "Företaget ska ha utbildad personal och även inneha eventuella certifieringar fö…" at bounding box center [792, 339] width 503 height 59
drag, startPoint x: 576, startPoint y: 392, endPoint x: 838, endPoint y: 404, distance: 262.3
click at [821, 404] on ul "Endast aktiebolag får ansluta sig. Ordnad ekonomi: får inte vara på obestånd el…" at bounding box center [784, 359] width 518 height 247
click at [872, 399] on li "Det ska finnas nödvändiga försäkringar som exempelvis ansvarsförsäkring." at bounding box center [792, 390] width 503 height 19
drag, startPoint x: 887, startPoint y: 393, endPoint x: 520, endPoint y: 373, distance: 367.5
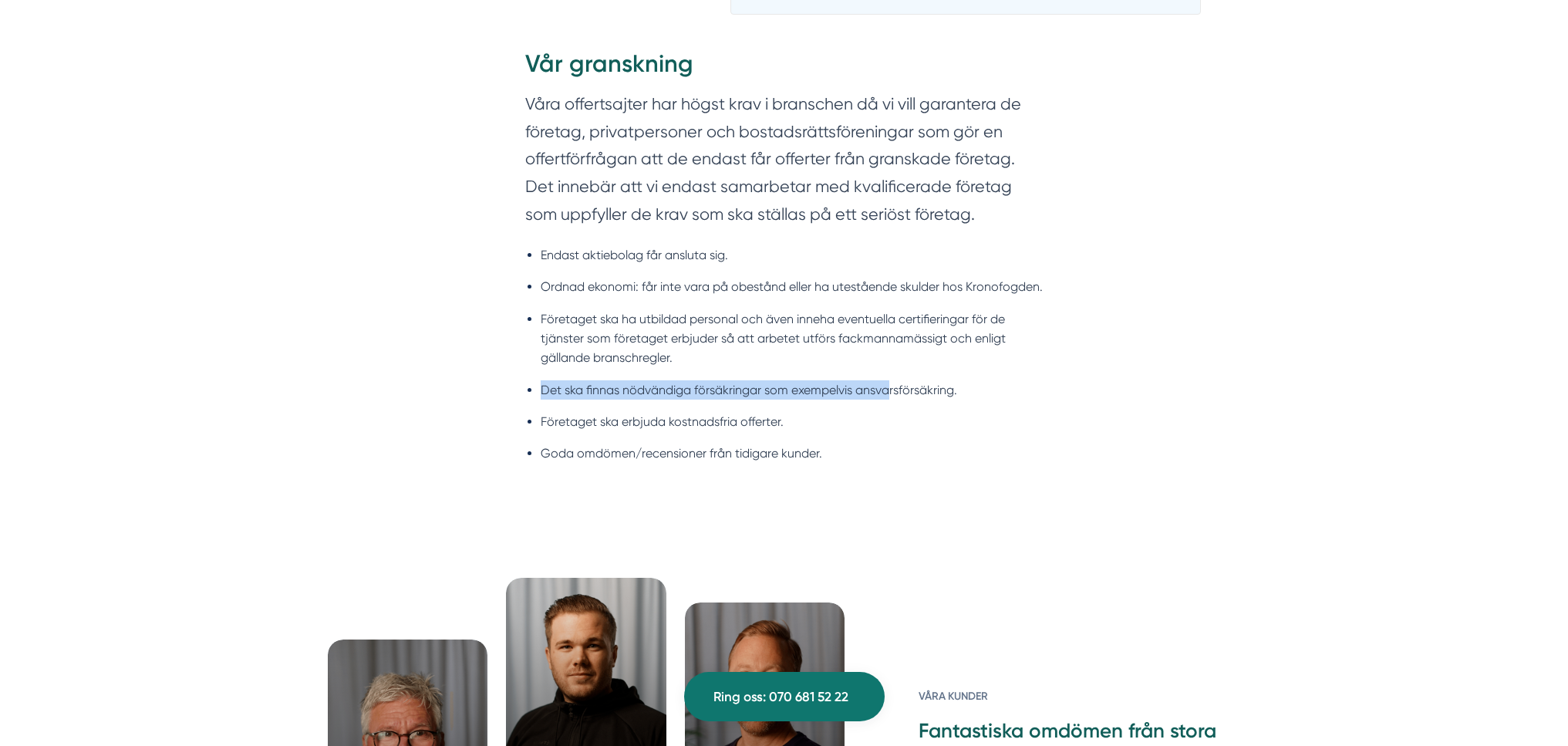
click at [521, 373] on div "Vår granskning Våra offertsajter har högst krav i branschen då vi vill garanter…" at bounding box center [784, 265] width 592 height 483
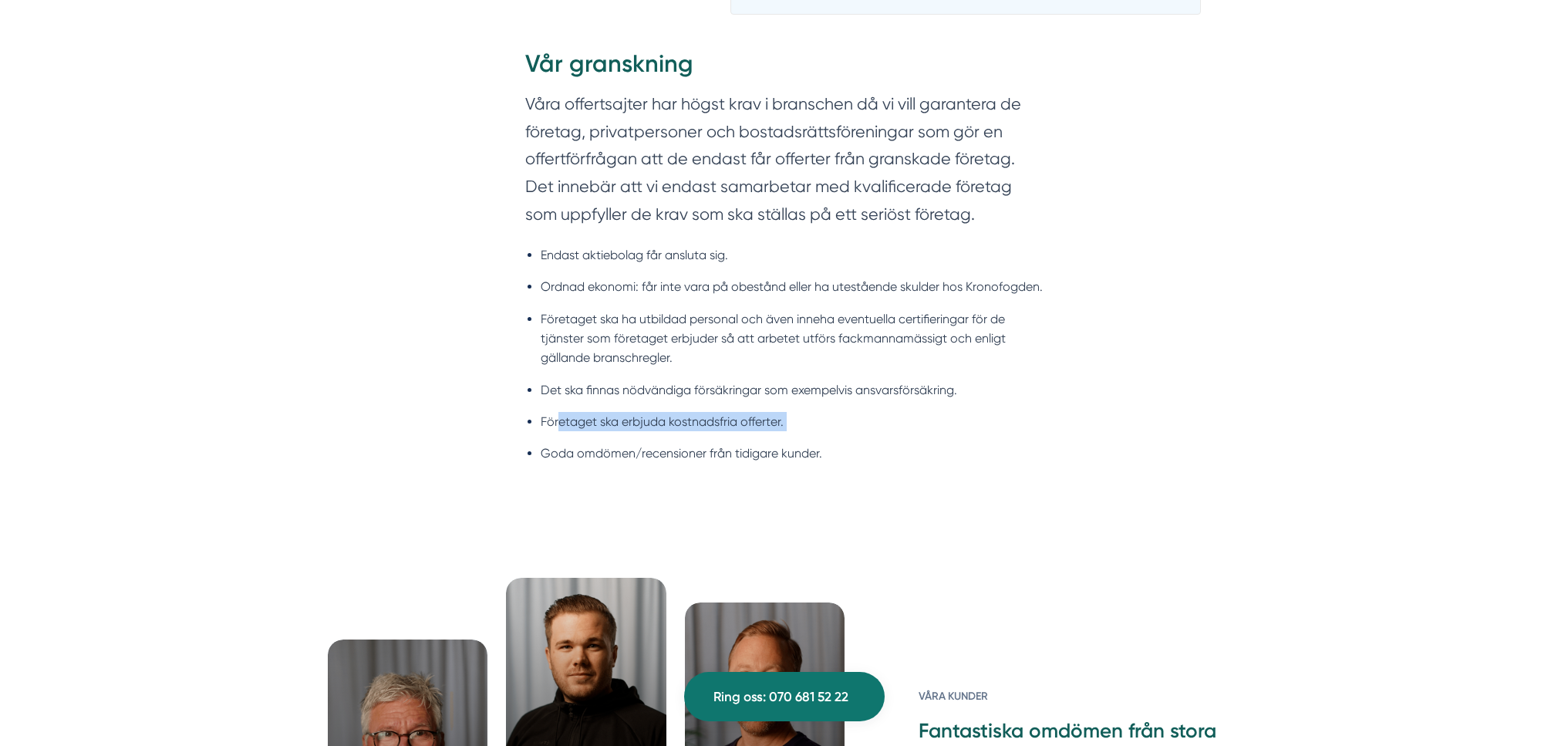
drag, startPoint x: 564, startPoint y: 427, endPoint x: 694, endPoint y: 433, distance: 130.1
click at [690, 433] on ul "Endast aktiebolag får ansluta sig. Ordnad ekonomi: får inte vara på obestånd el…" at bounding box center [784, 359] width 518 height 247
click at [734, 426] on li "Företaget ska erbjuda kostnadsfria offerter." at bounding box center [792, 421] width 503 height 19
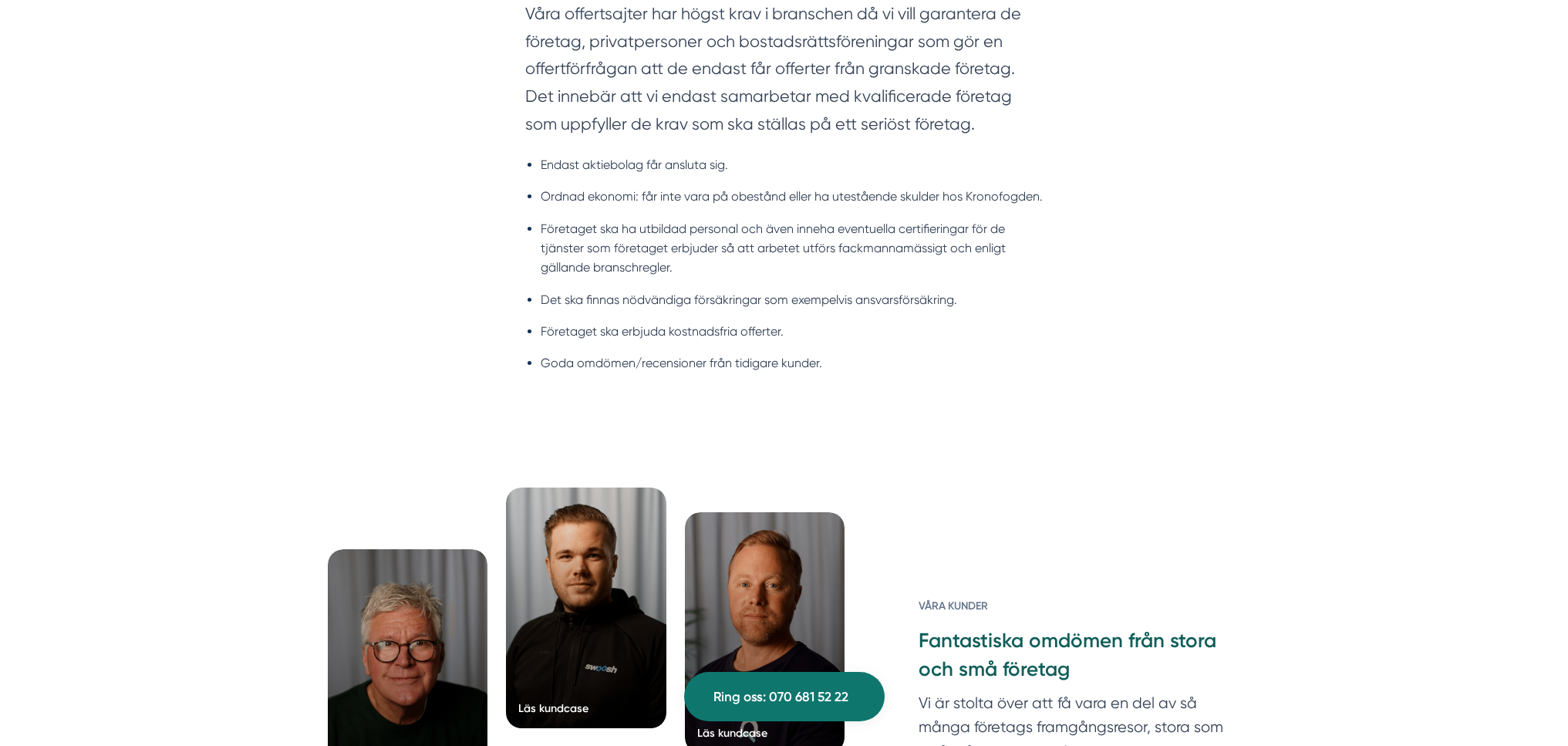
scroll to position [1815, 0]
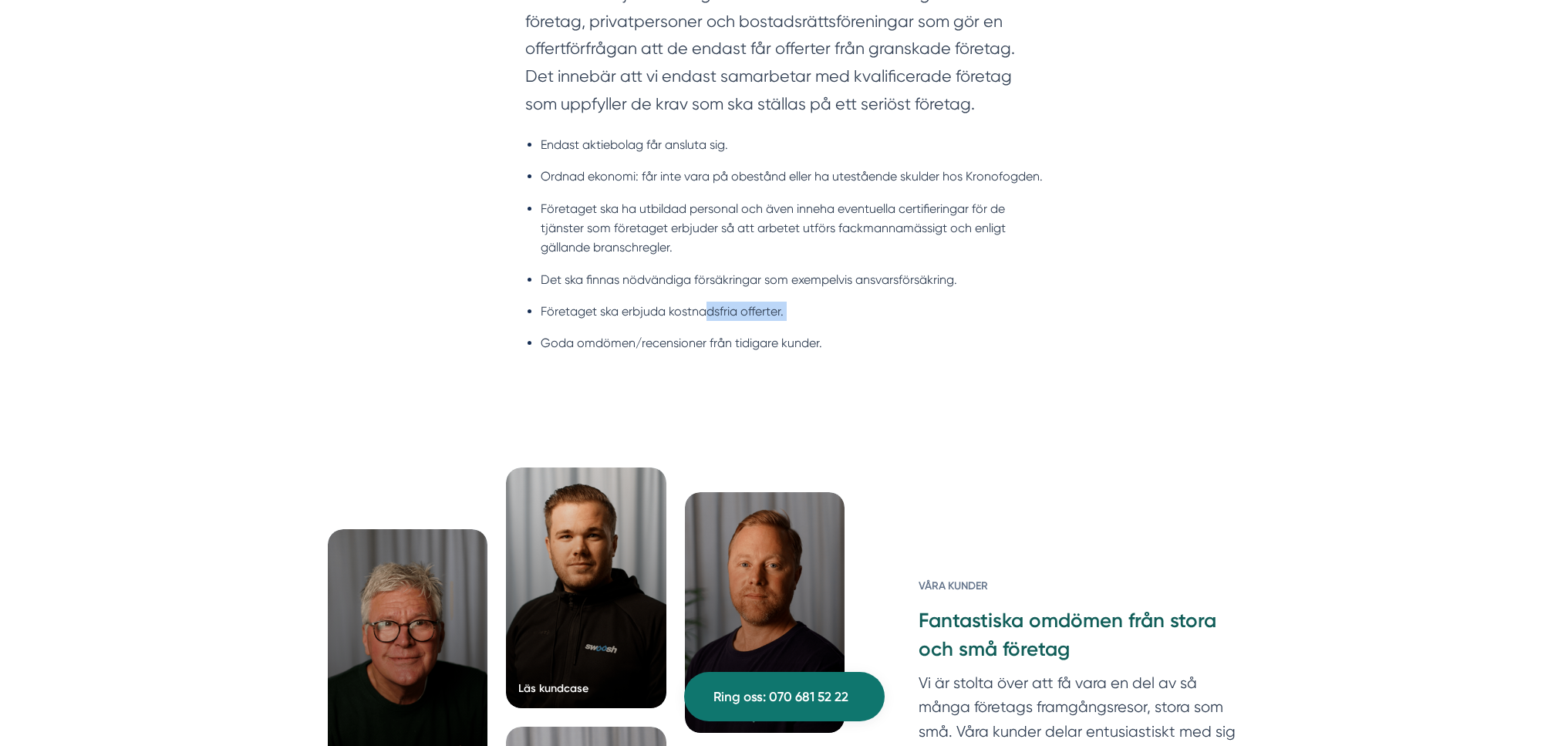
drag, startPoint x: 569, startPoint y: 317, endPoint x: 724, endPoint y: 321, distance: 155.1
click at [723, 321] on ul "Endast aktiebolag får ansluta sig. Ordnad ekonomi: får inte vara på obestånd el…" at bounding box center [784, 249] width 518 height 247
click at [761, 321] on li "Företaget ska erbjuda kostnadsfria offerter." at bounding box center [792, 311] width 503 height 19
drag, startPoint x: 770, startPoint y: 321, endPoint x: 535, endPoint y: 318, distance: 235.0
click at [535, 318] on ul "Endast aktiebolag får ansluta sig. Ordnad ekonomi: får inte vara på obestånd el…" at bounding box center [784, 249] width 518 height 247
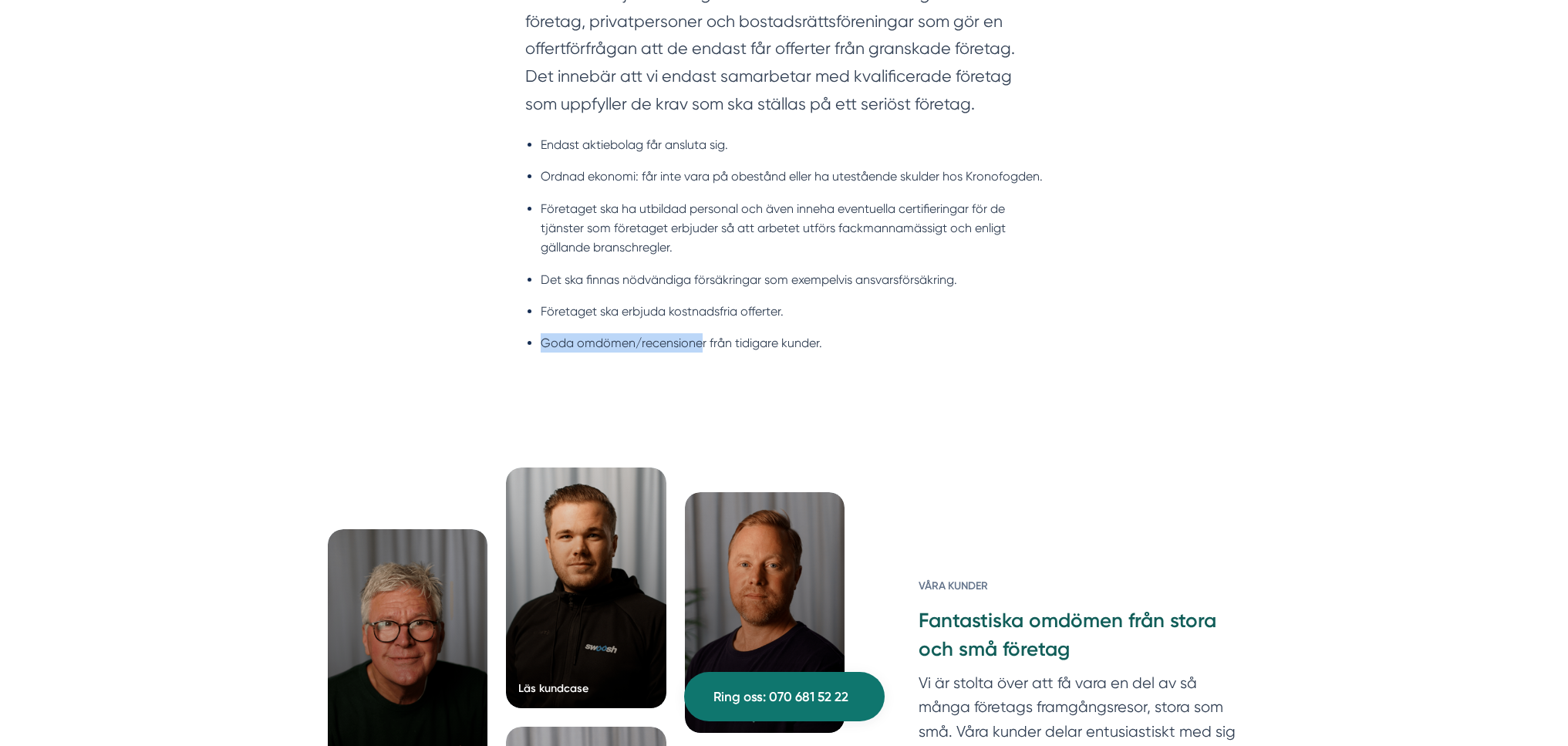
drag, startPoint x: 542, startPoint y: 342, endPoint x: 758, endPoint y: 347, distance: 216.1
click at [723, 342] on li "Goda omdömen/recensioner från tidigare kunder." at bounding box center [792, 343] width 503 height 19
drag, startPoint x: 767, startPoint y: 349, endPoint x: 530, endPoint y: 337, distance: 237.3
click at [541, 337] on li "Goda omdömen/recensioner från tidigare kunder." at bounding box center [792, 343] width 503 height 19
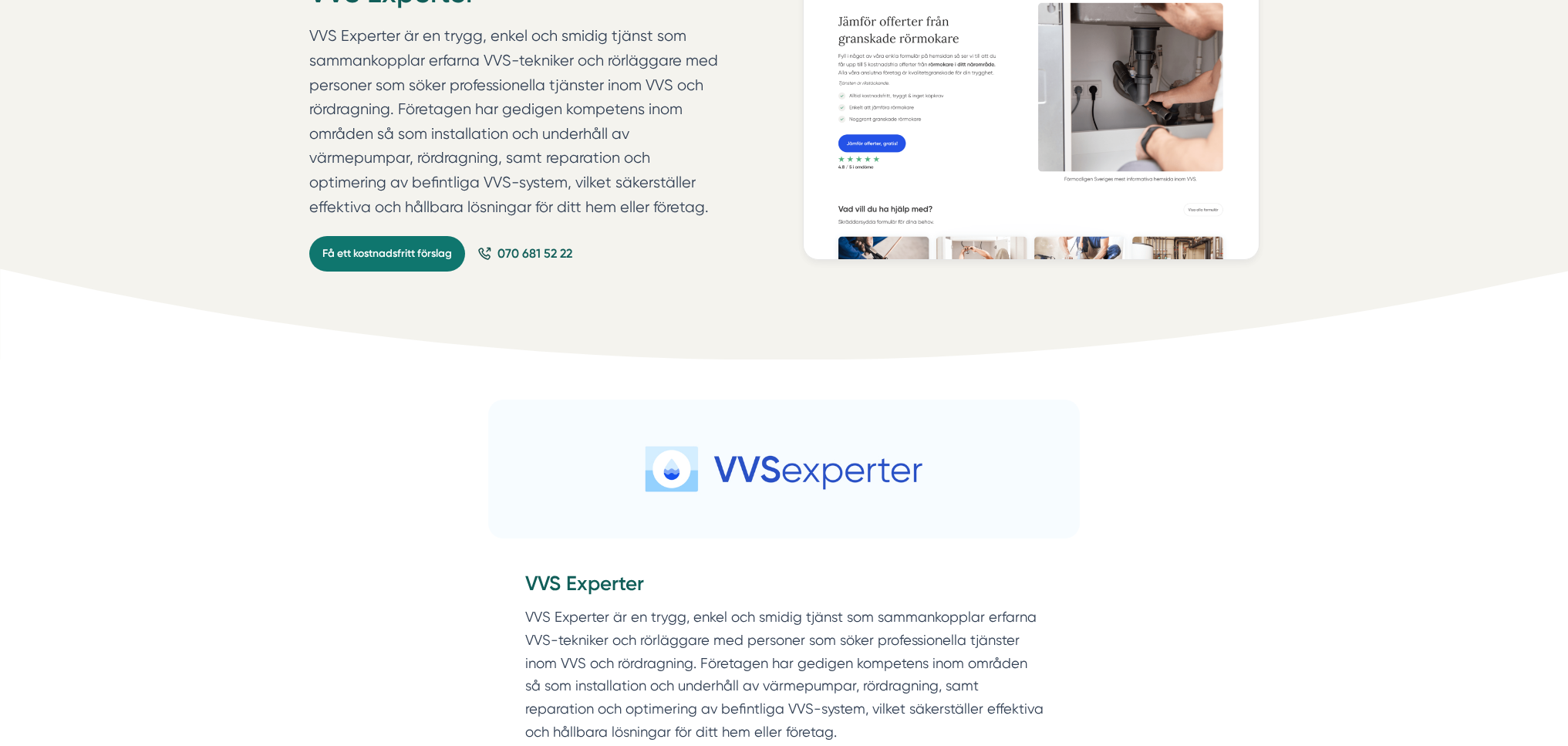
scroll to position [0, 0]
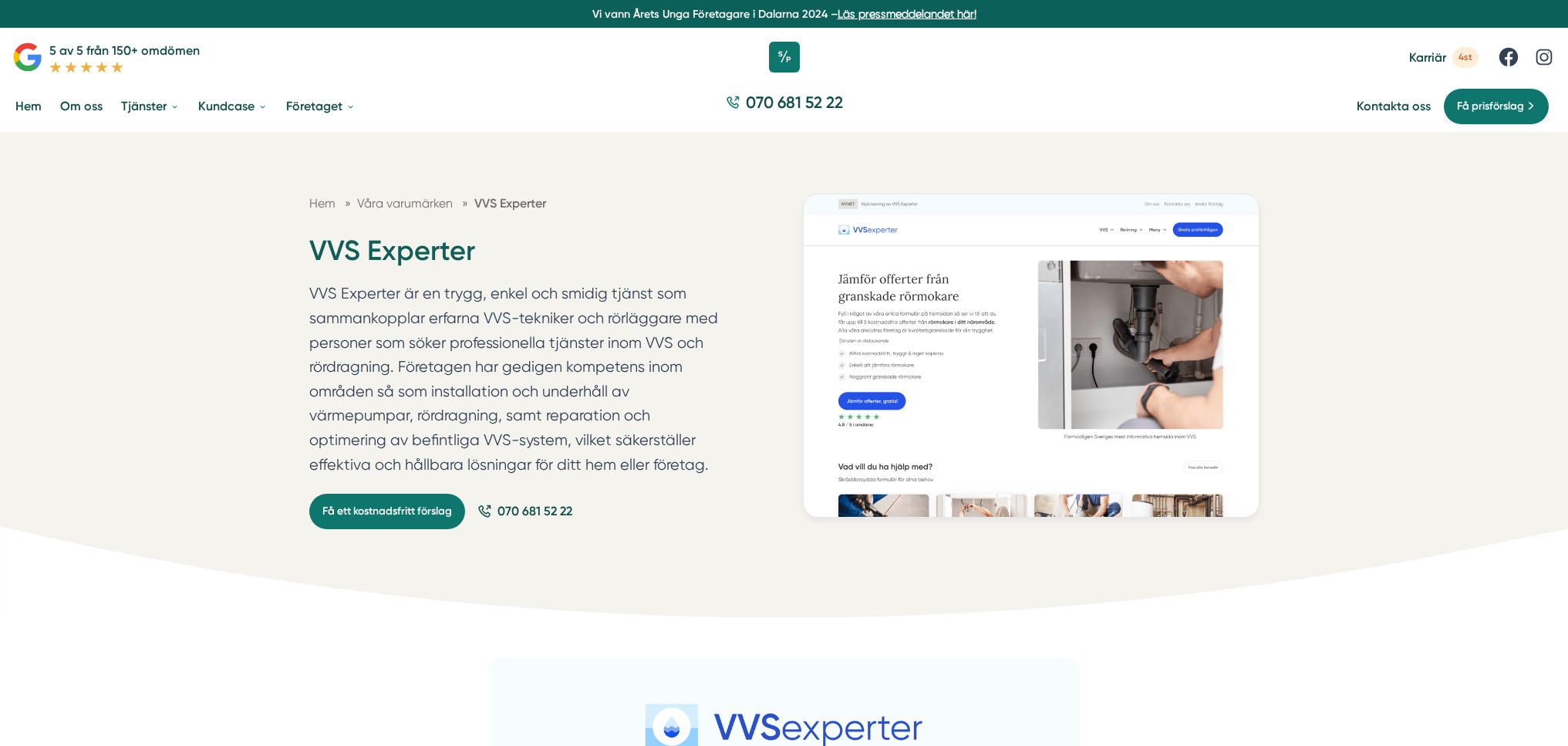
drag, startPoint x: 423, startPoint y: 255, endPoint x: 289, endPoint y: 255, distance: 134.0
click at [289, 255] on div "Hem » Våra varumärken » VVS Experter VVS Experter Få ett kostnadsfritt förslag …" at bounding box center [784, 374] width 1568 height 486
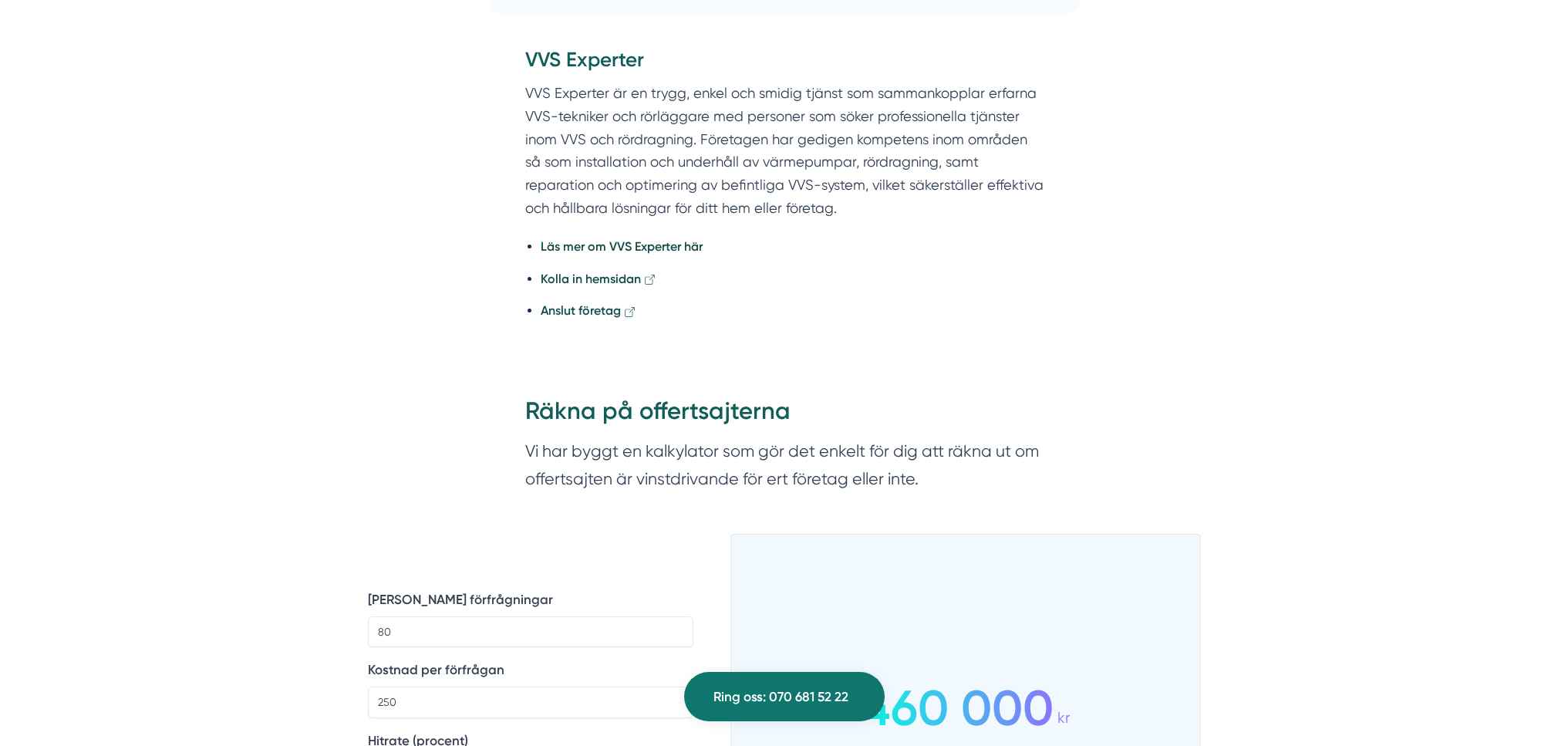
scroll to position [743, 0]
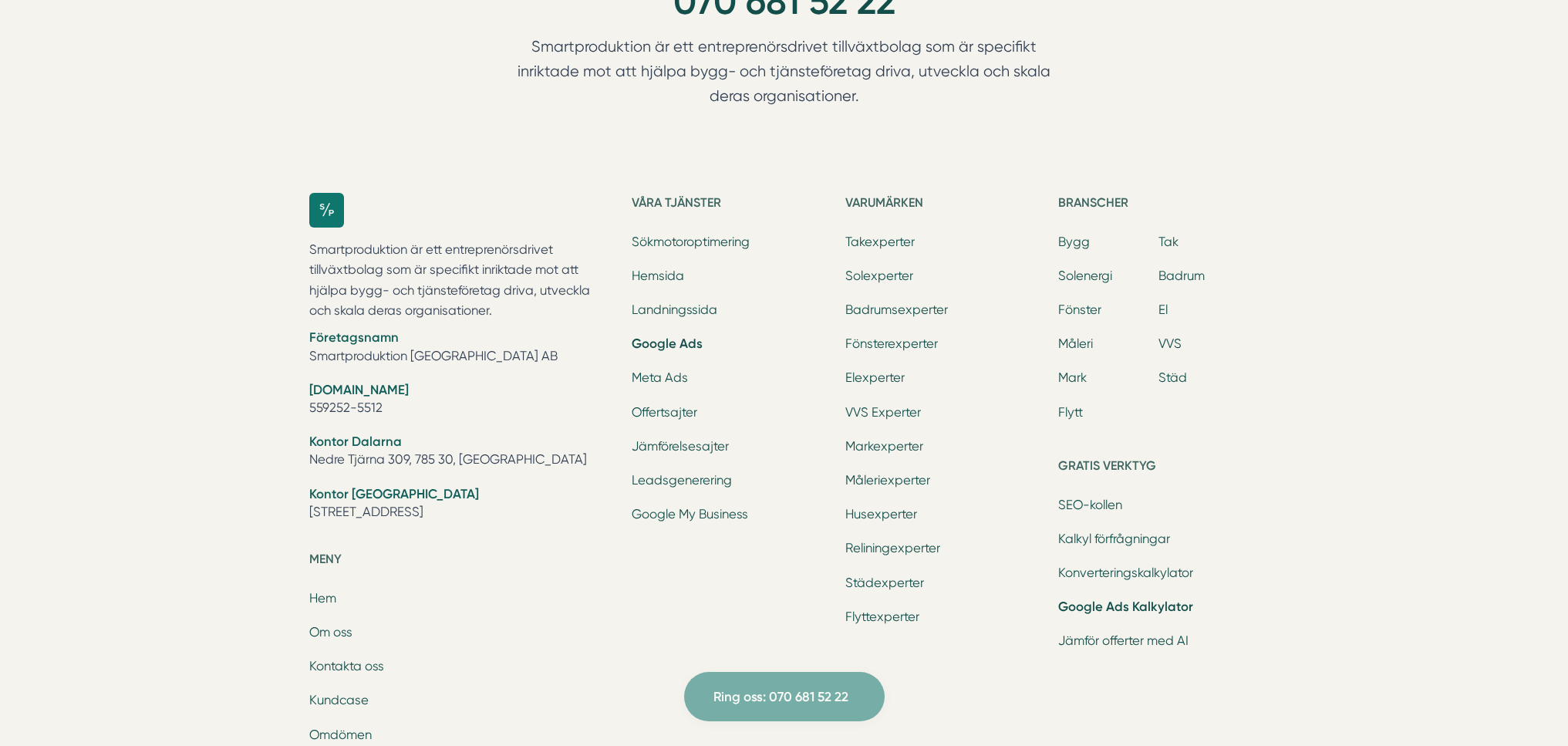
scroll to position [4569, 0]
click at [901, 517] on link "Husexperter" at bounding box center [881, 513] width 71 height 14
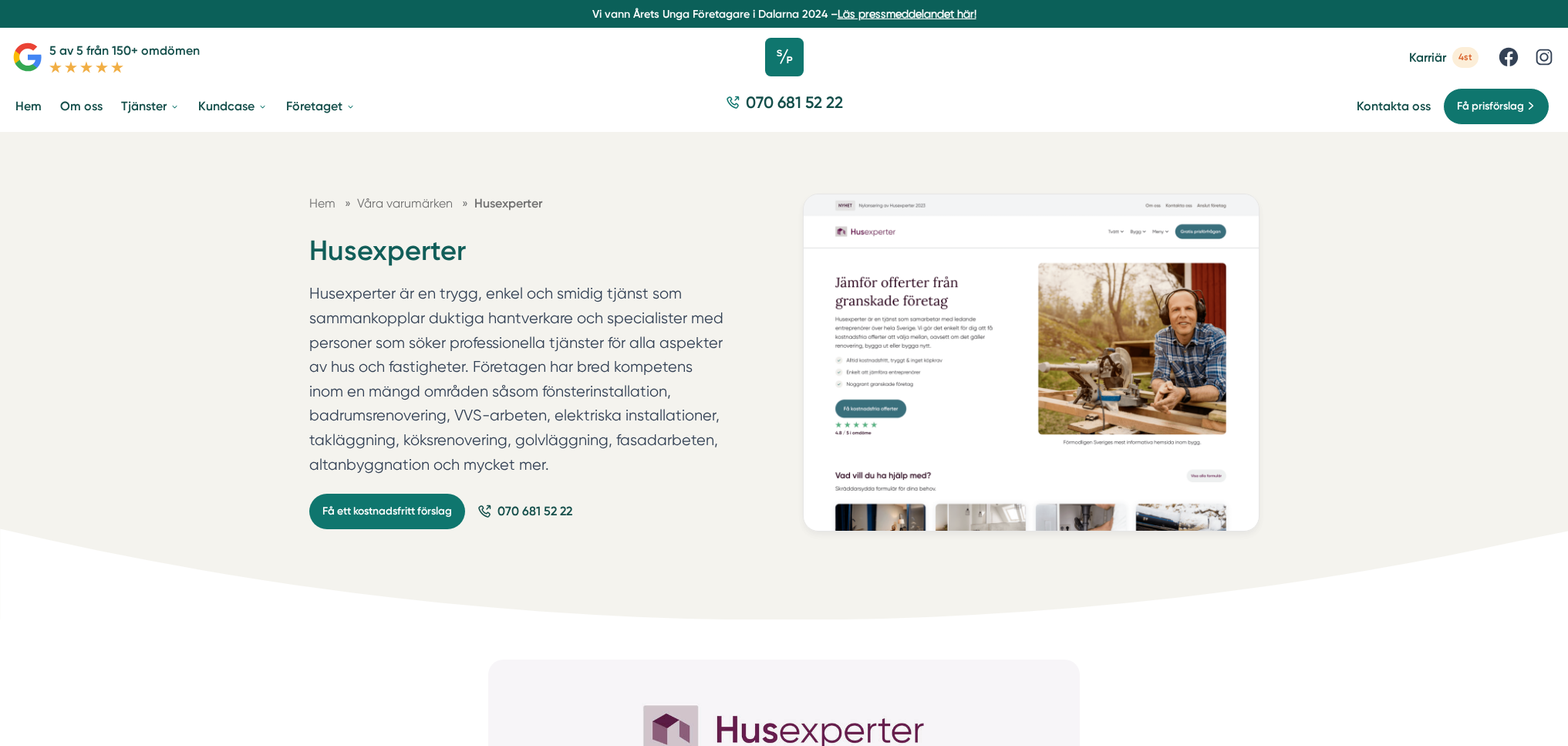
click at [782, 59] on icon at bounding box center [784, 57] width 39 height 39
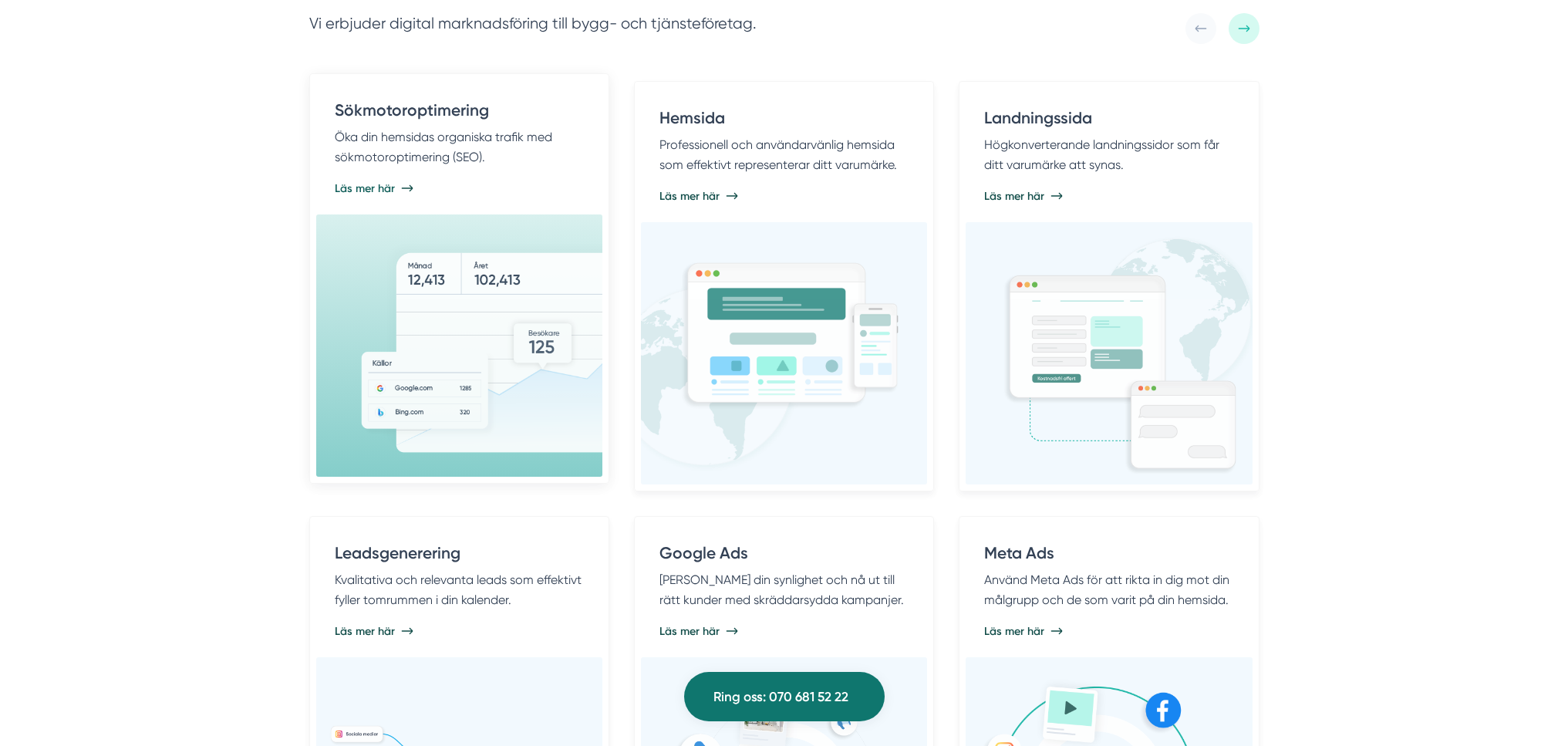
scroll to position [1071, 0]
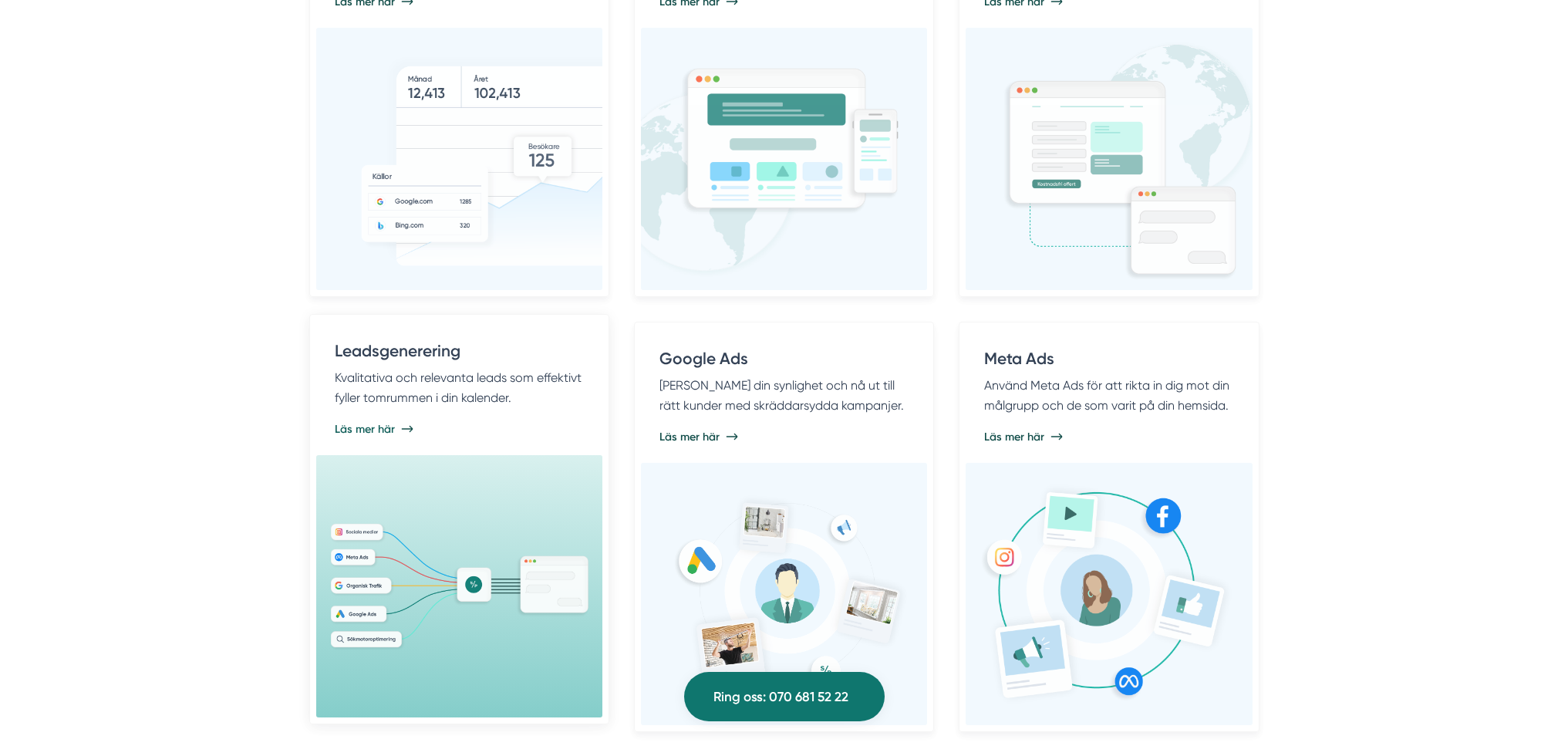
click at [477, 411] on div "Leadsgenerering Kvalitativa och relevanta leads som effektivt fyller tomrummen …" at bounding box center [459, 380] width 249 height 82
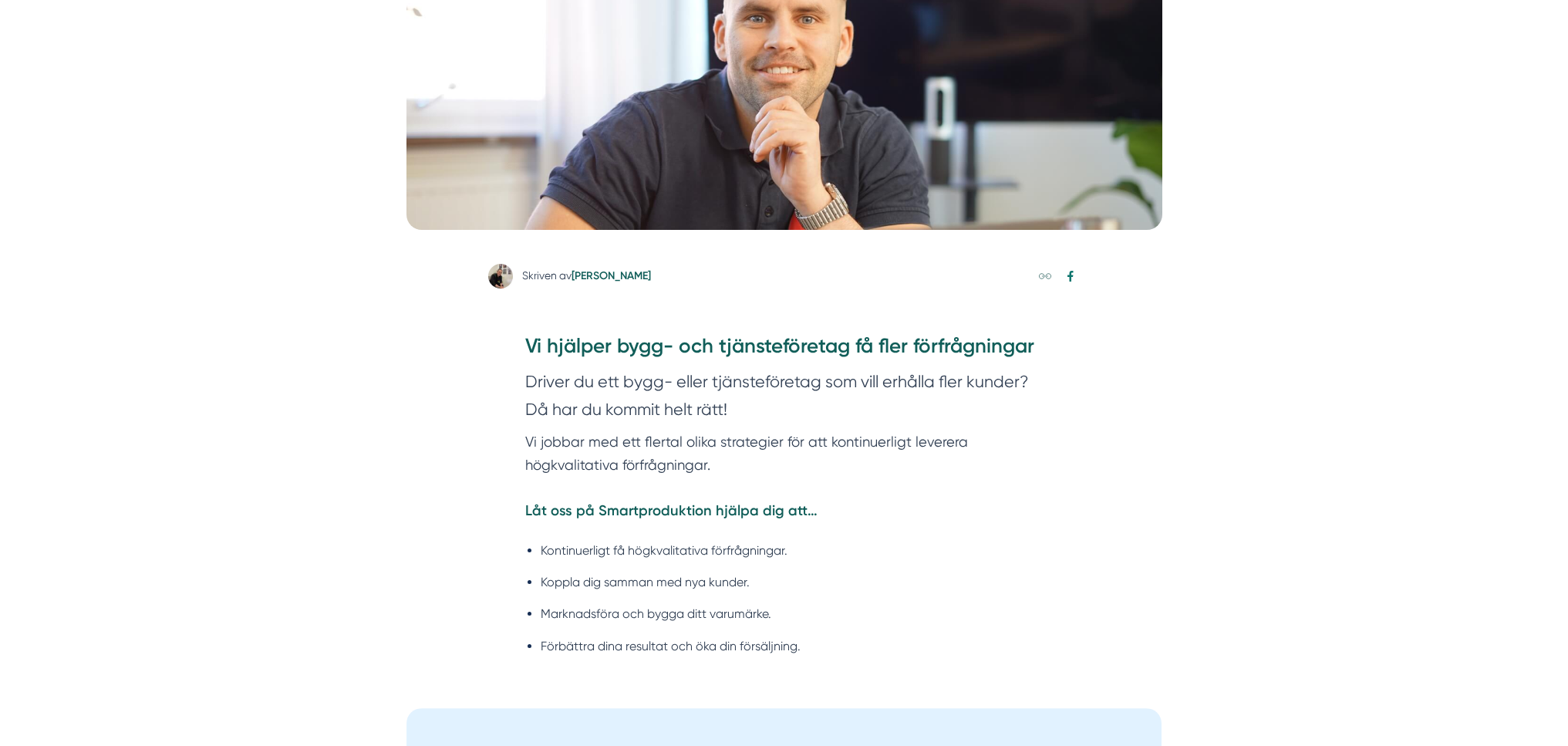
scroll to position [587, 0]
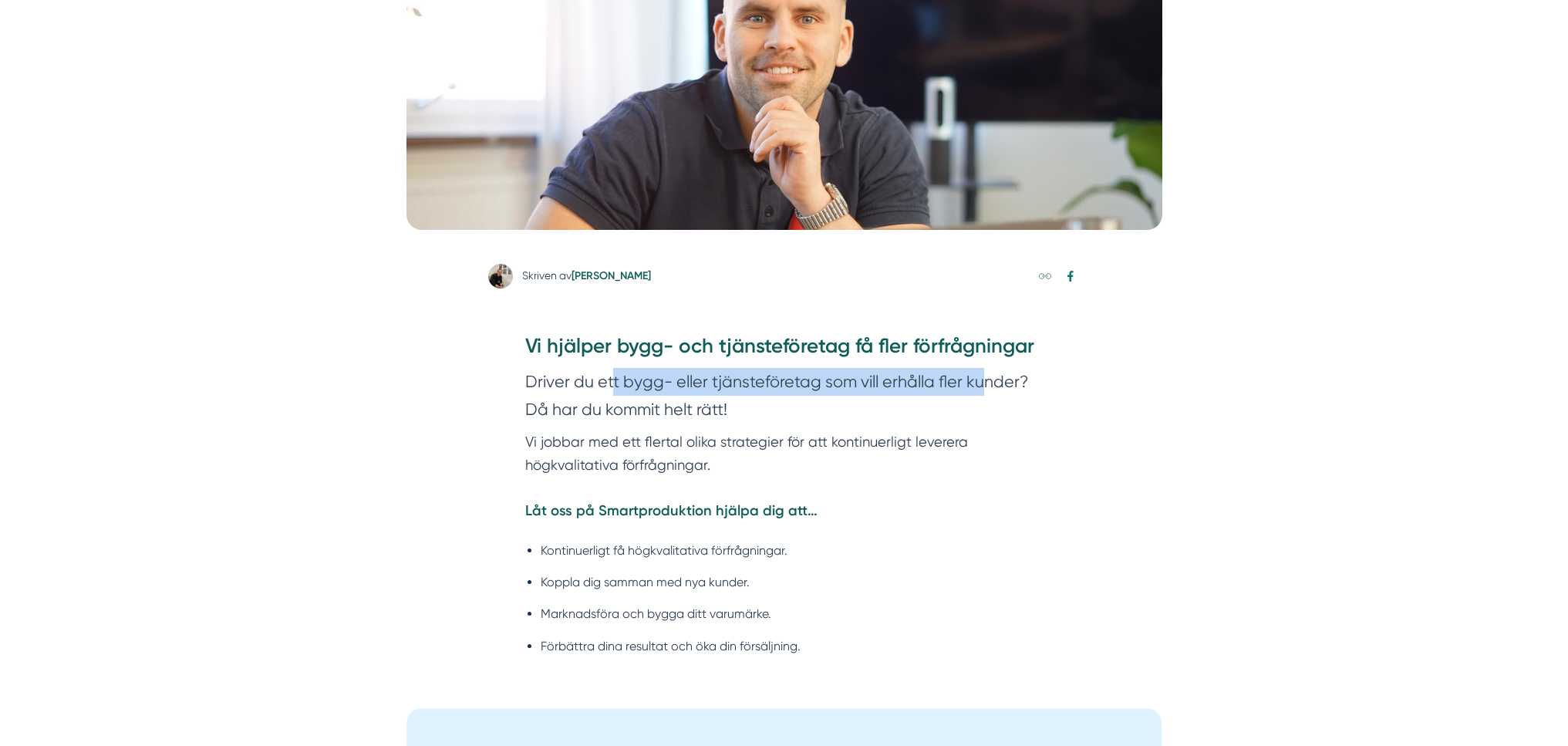
drag, startPoint x: 696, startPoint y: 382, endPoint x: 1004, endPoint y: 389, distance: 308.1
click at [987, 387] on section "Driver du ett bygg- eller tjänsteföretag som vill erhålla fler kunder? Då har d…" at bounding box center [784, 399] width 518 height 63
drag, startPoint x: 1000, startPoint y: 386, endPoint x: 678, endPoint y: 386, distance: 322.0
click at [698, 386] on section "Driver du ett bygg- eller tjänsteföretag som vill erhålla fler kunder? Då har d…" at bounding box center [784, 399] width 518 height 63
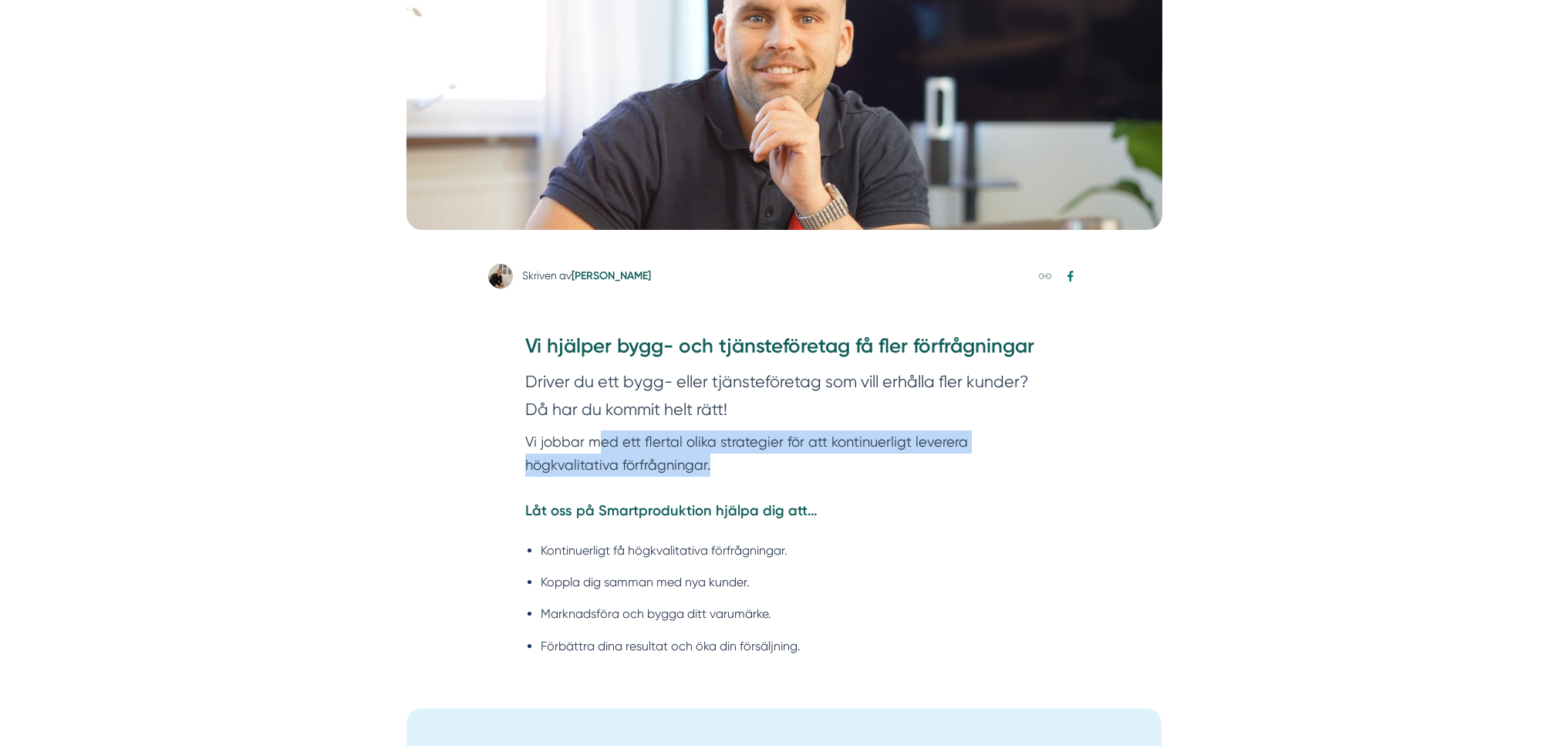
drag, startPoint x: 706, startPoint y: 452, endPoint x: 957, endPoint y: 461, distance: 251.2
click at [942, 461] on p "Vi jobbar med ett flertal olika strategier för att kontinuerligt leverera högkv…" at bounding box center [784, 476] width 518 height 92
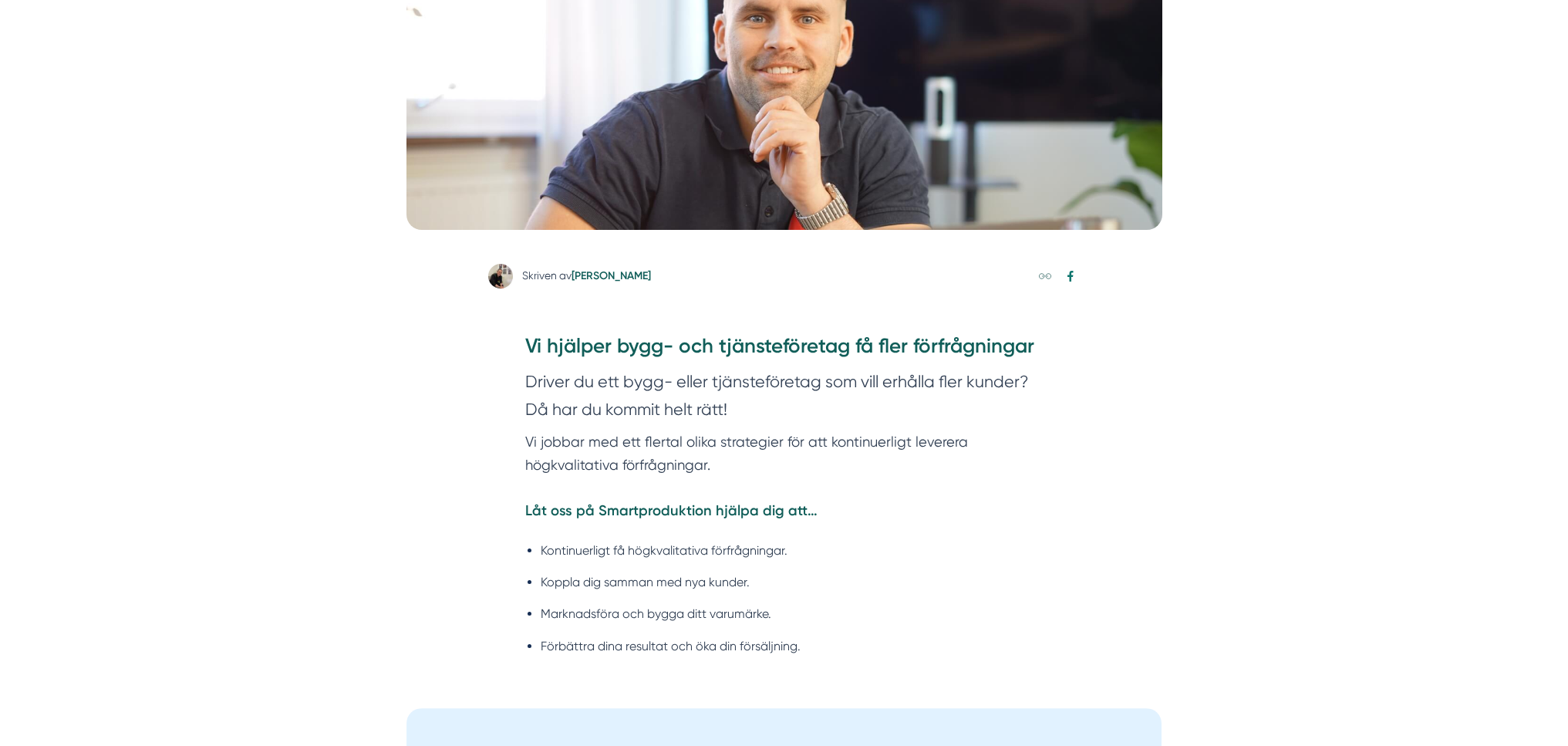
click at [952, 447] on p "Vi jobbar med ett flertal olika strategier för att kontinuerligt leverera högkv…" at bounding box center [784, 476] width 518 height 92
drag, startPoint x: 952, startPoint y: 447, endPoint x: 675, endPoint y: 436, distance: 277.2
click at [679, 436] on p "Vi jobbar med ett flertal olika strategier för att kontinuerligt leverera högkv…" at bounding box center [784, 476] width 518 height 92
drag, startPoint x: 564, startPoint y: 567, endPoint x: 717, endPoint y: 563, distance: 153.1
click at [716, 564] on ul "Kontinuerligt få högkvalitativa förfrågningar. Koppla dig samman med nya kunder…" at bounding box center [784, 603] width 518 height 144
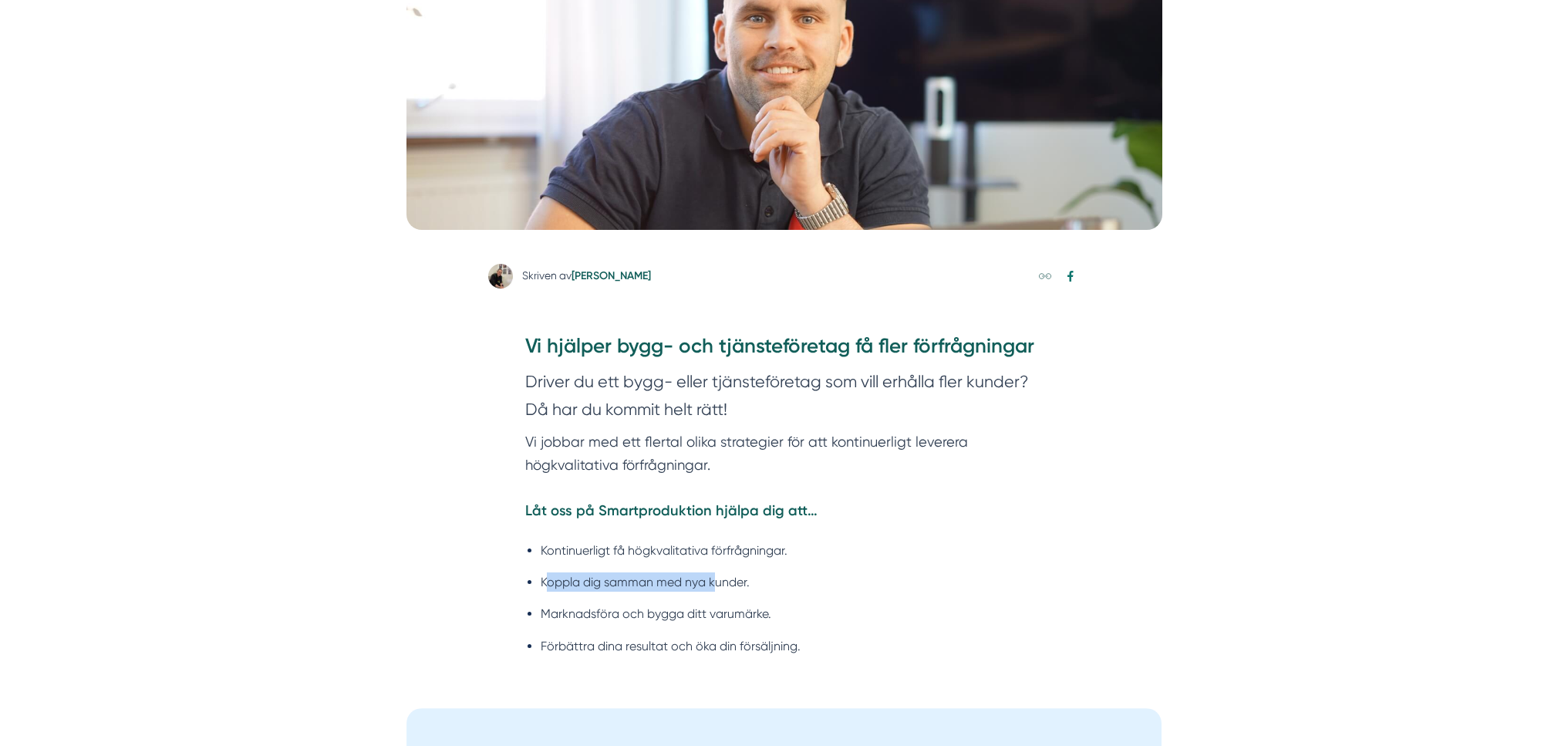
drag, startPoint x: 583, startPoint y: 574, endPoint x: 543, endPoint y: 574, distance: 40.0
click at [543, 574] on li "Koppla dig samman med nya kunder." at bounding box center [792, 582] width 503 height 19
drag, startPoint x: 578, startPoint y: 622, endPoint x: 721, endPoint y: 623, distance: 143.0
click at [716, 623] on ul "Kontinuerligt få högkvalitativa förfrågningar. Koppla dig samman med nya kunder…" at bounding box center [784, 603] width 518 height 144
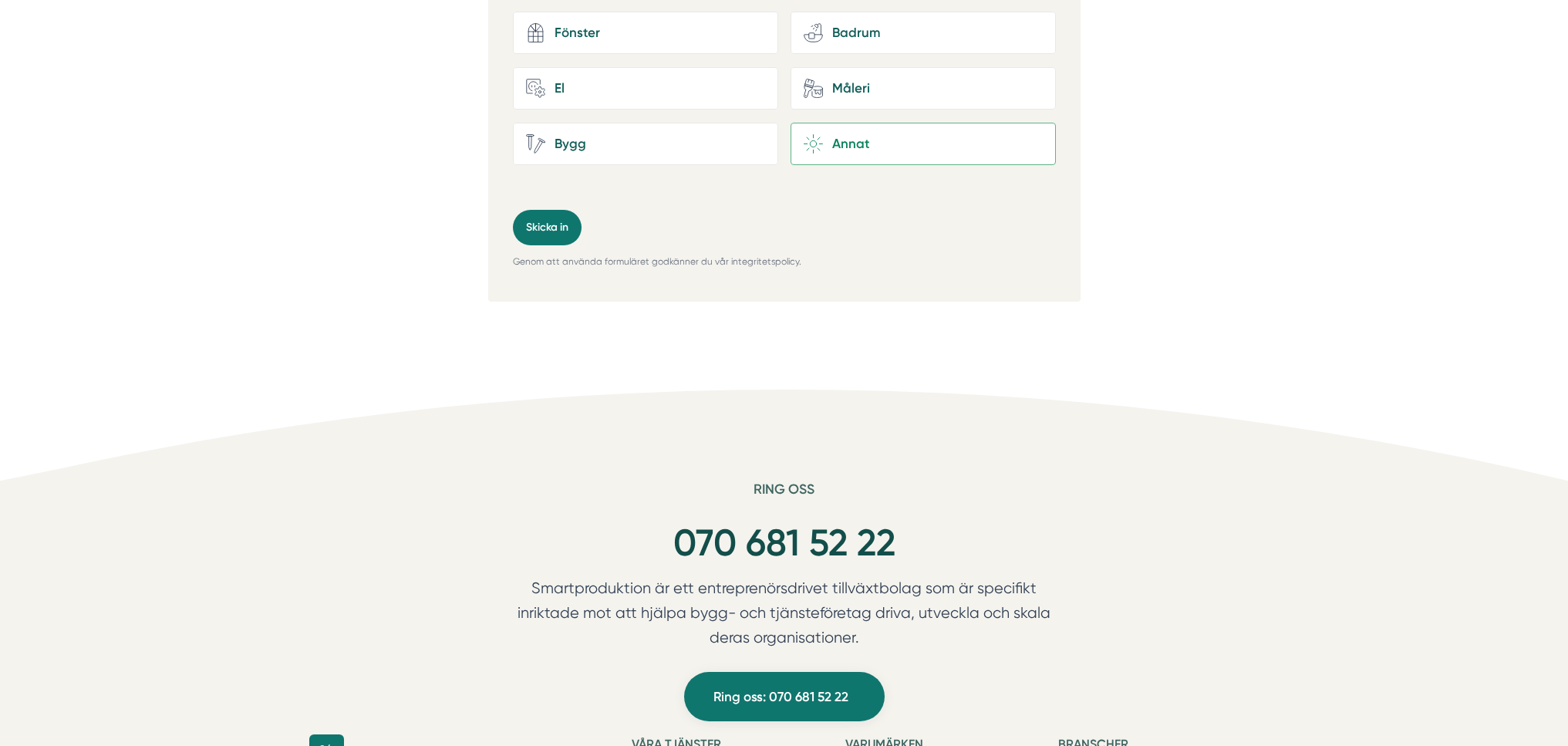
scroll to position [6730, 0]
